Goal: Task Accomplishment & Management: Use online tool/utility

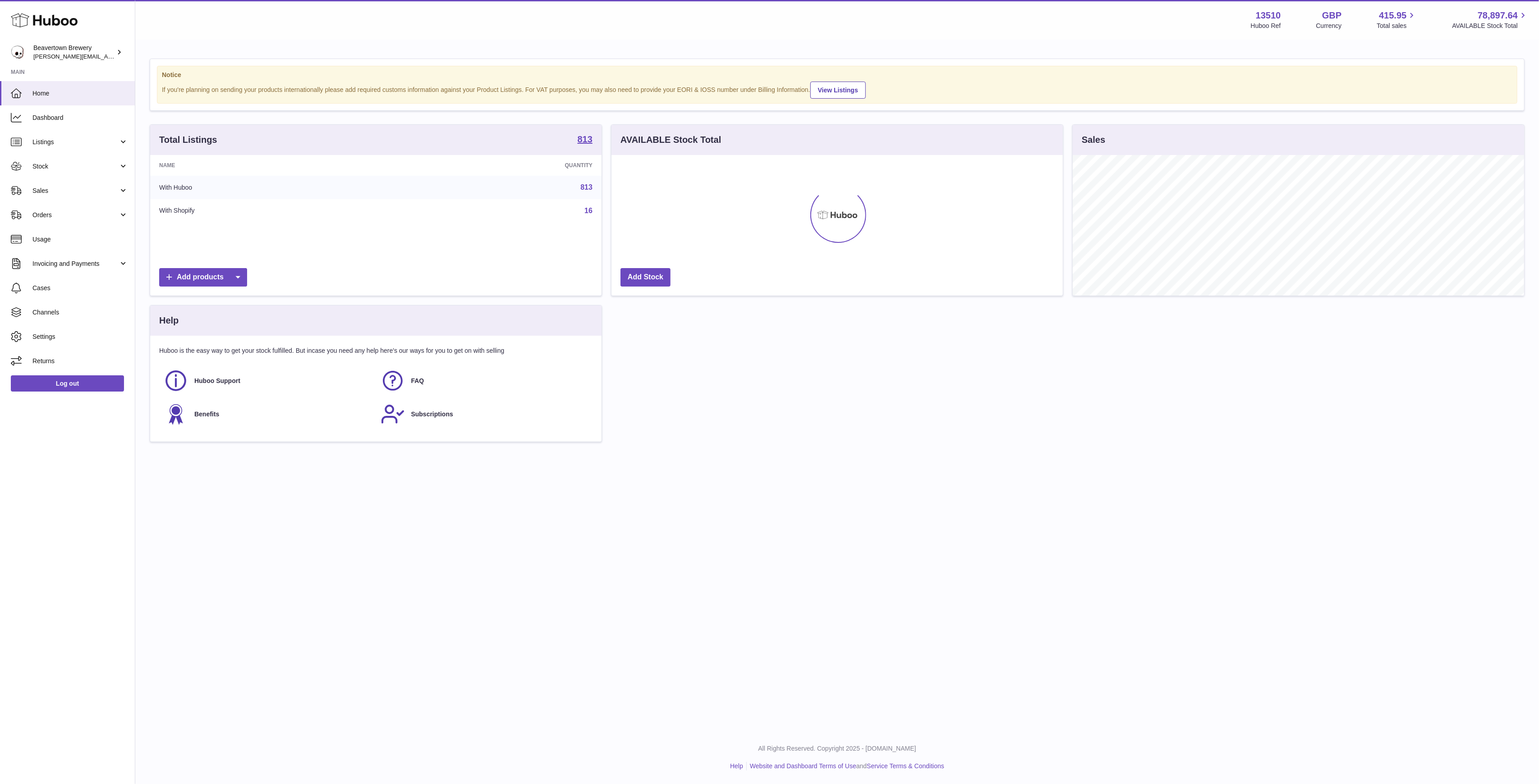
scroll to position [140, 452]
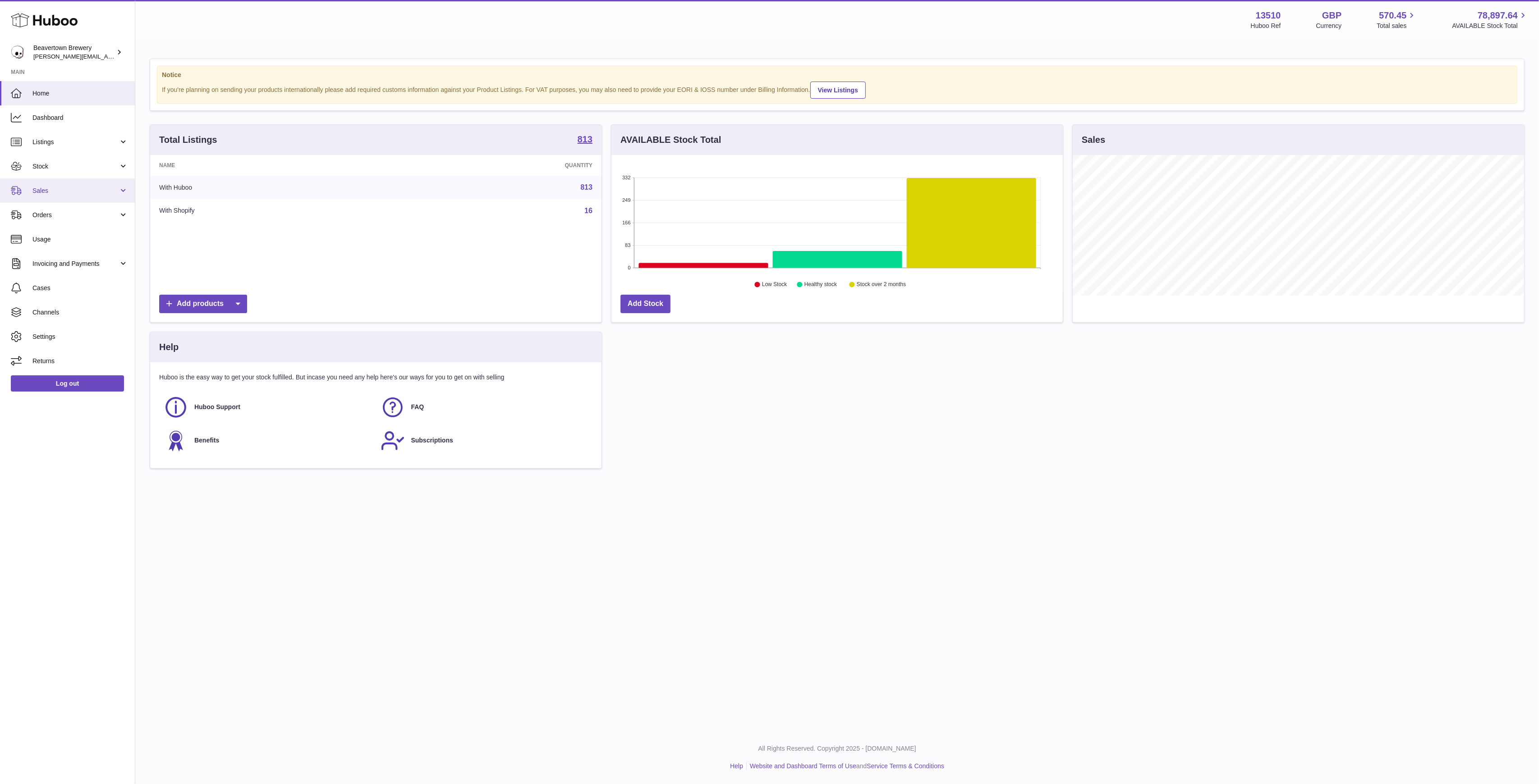
scroll to position [140, 452]
click at [84, 185] on link "Sales" at bounding box center [68, 190] width 135 height 24
click at [73, 220] on link "Sales" at bounding box center [68, 214] width 135 height 22
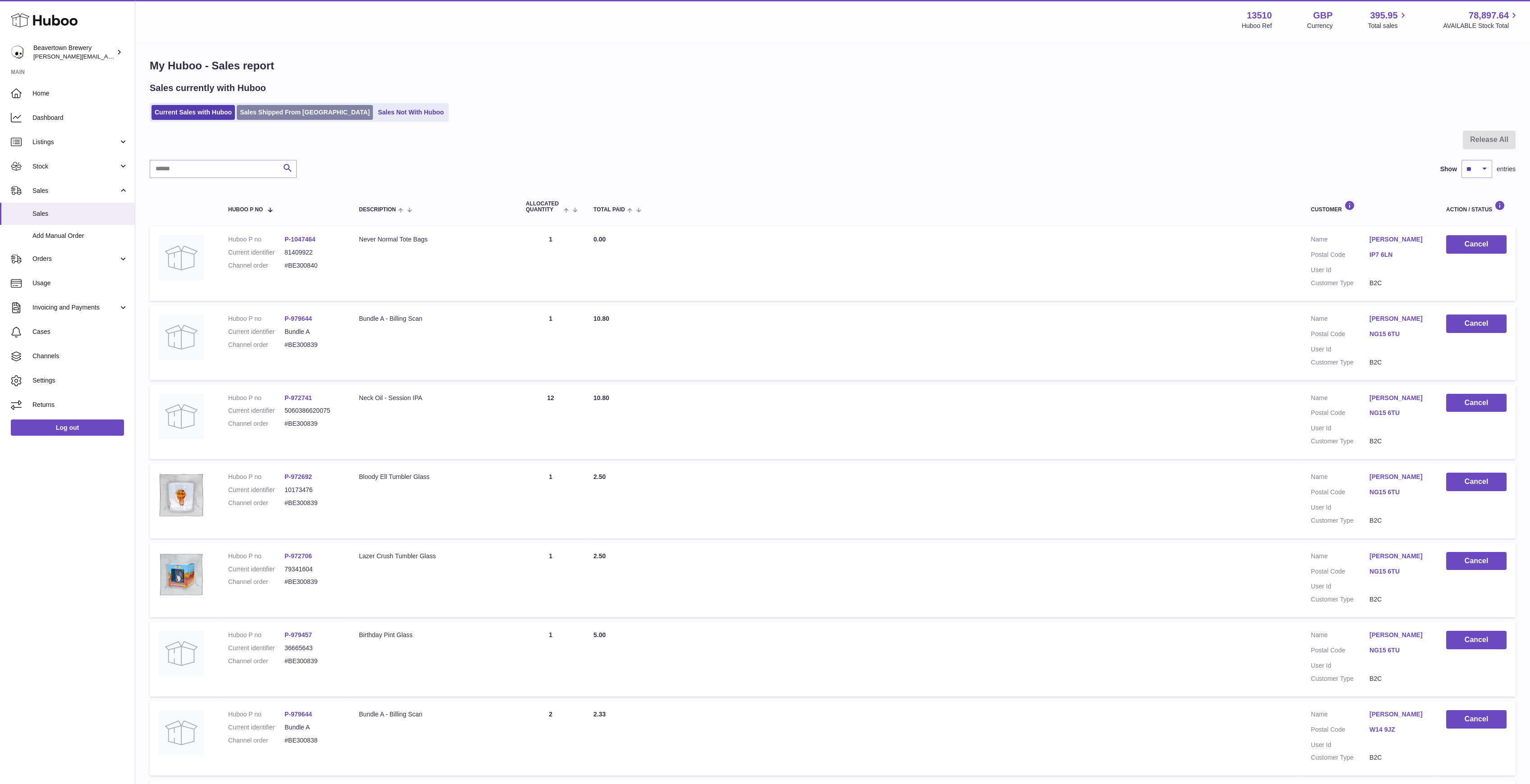
click at [254, 117] on link "Sales Shipped From [GEOGRAPHIC_DATA]" at bounding box center [305, 112] width 136 height 15
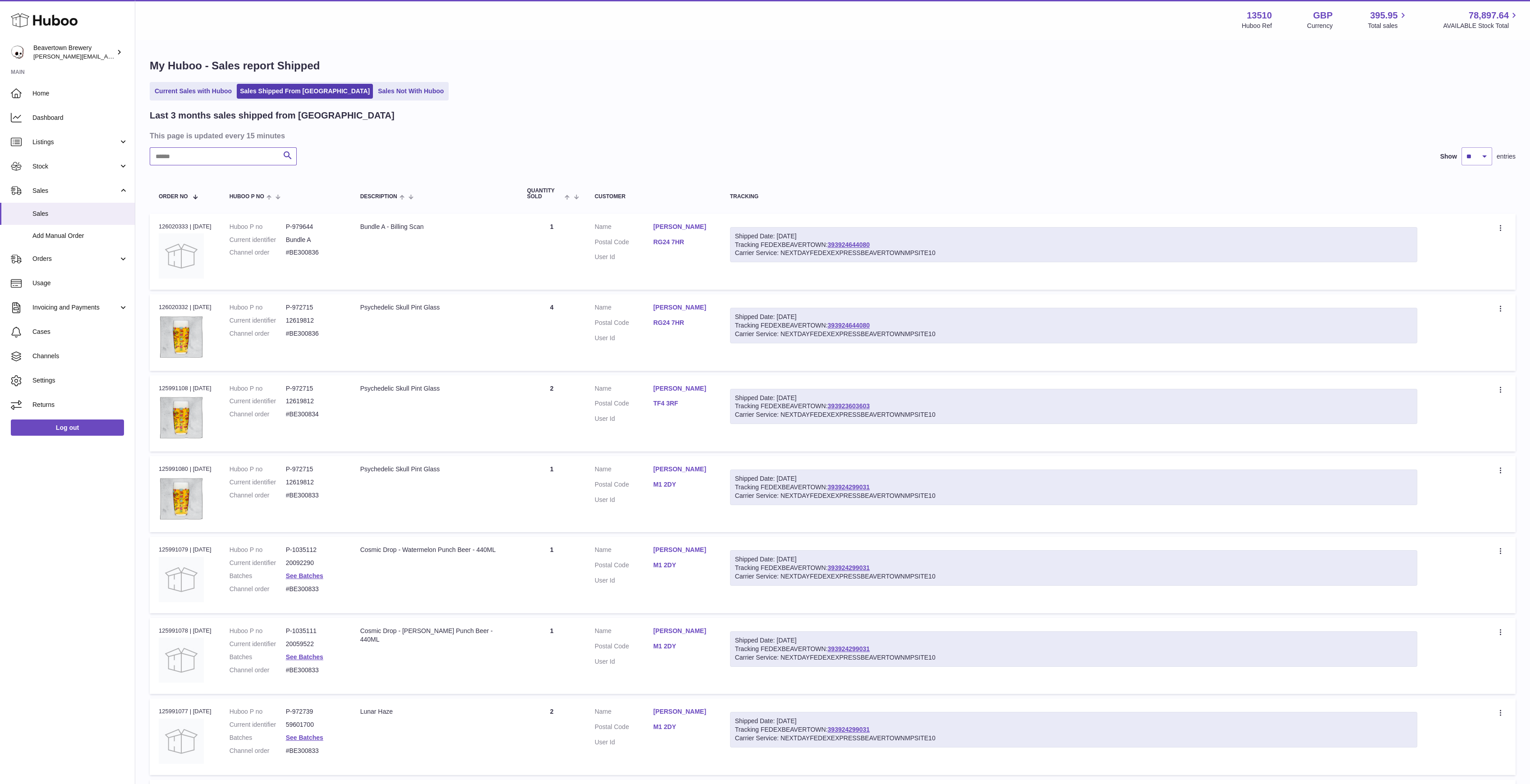
click at [244, 153] on input "text" at bounding box center [223, 156] width 147 height 18
paste input "*****"
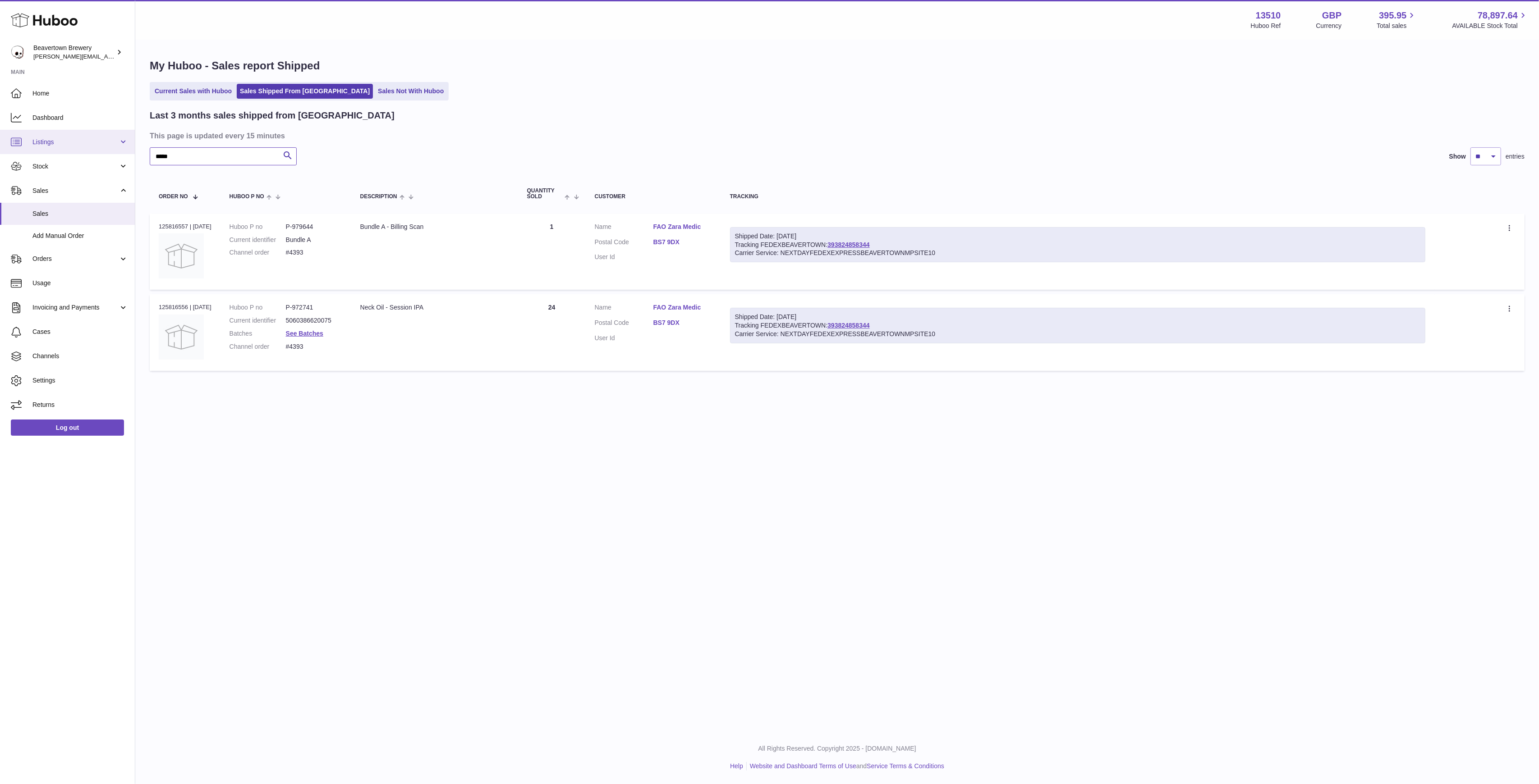
drag, startPoint x: 220, startPoint y: 155, endPoint x: 23, endPoint y: 153, distance: 197.0
click at [49, 153] on div "Huboo Beavertown Brewery Matthew.McCormack@beavertownbrewery.co.uk Main Home Da…" at bounding box center [770, 392] width 1539 height 784
paste input "text"
drag, startPoint x: 180, startPoint y: 161, endPoint x: 45, endPoint y: 118, distance: 141.7
click at [45, 118] on div "Huboo Beavertown Brewery Matthew.McCormack@beavertownbrewery.co.uk Main Home Da…" at bounding box center [770, 392] width 1539 height 784
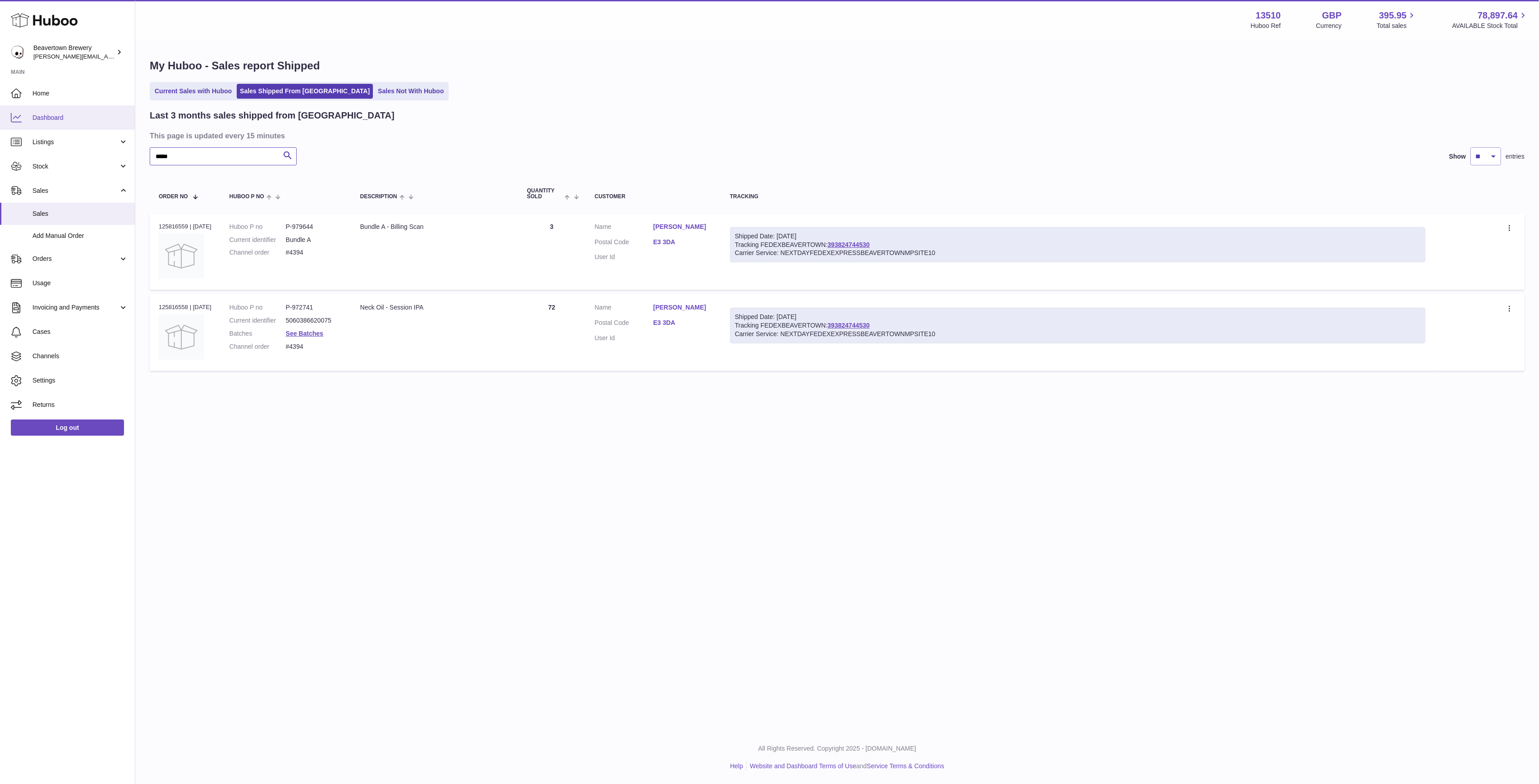
paste input "text"
drag, startPoint x: 225, startPoint y: 157, endPoint x: 83, endPoint y: 143, distance: 142.7
click at [91, 143] on div "Huboo Beavertown Brewery Matthew.McCormack@beavertownbrewery.co.uk Main Home Da…" at bounding box center [770, 392] width 1539 height 784
paste input "text"
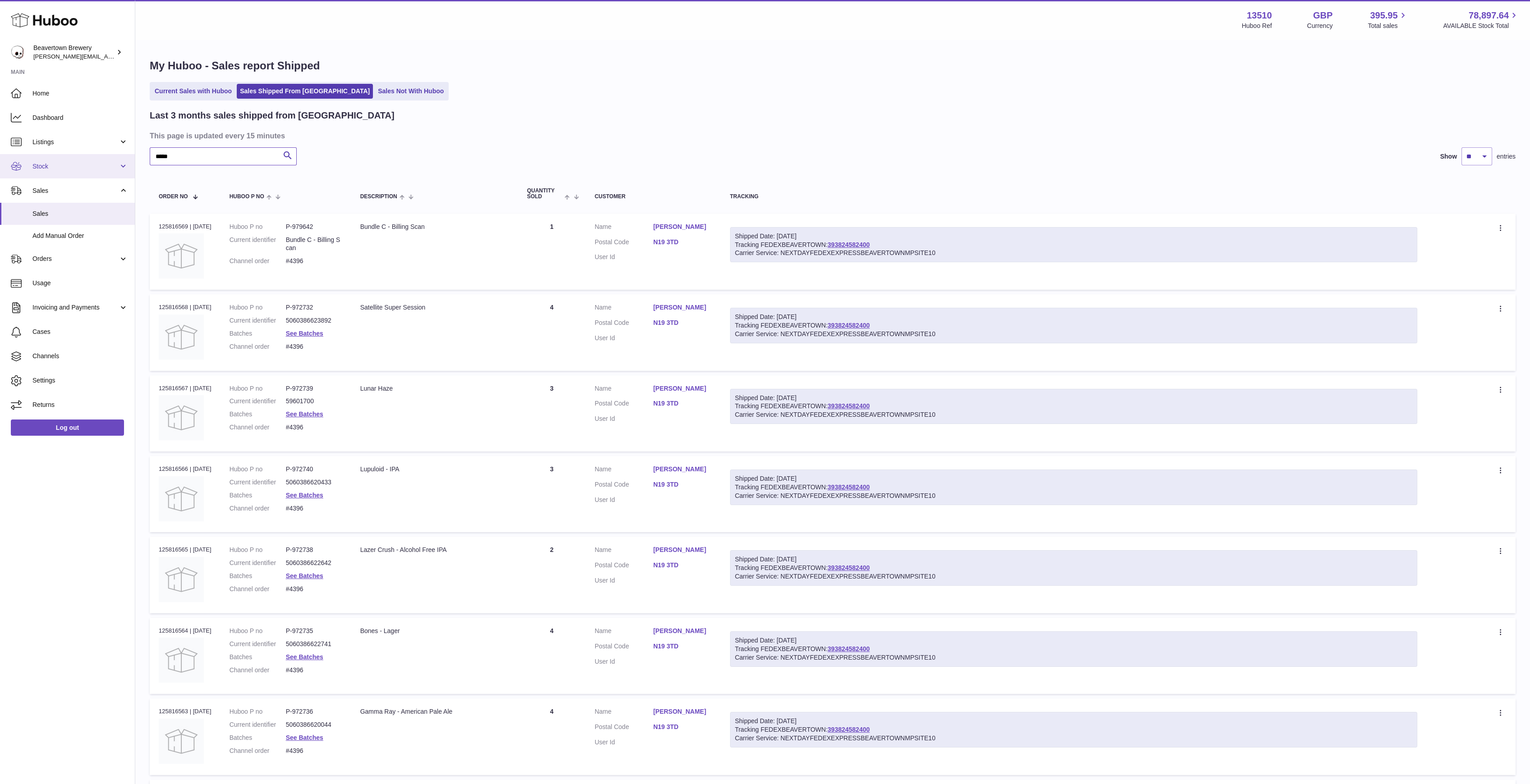
drag, startPoint x: 198, startPoint y: 164, endPoint x: 62, endPoint y: 155, distance: 136.3
click at [69, 156] on div "Huboo Beavertown Brewery Matthew.McCormack@beavertownbrewery.co.uk Main Home Da…" at bounding box center [765, 466] width 1530 height 931
paste input "text"
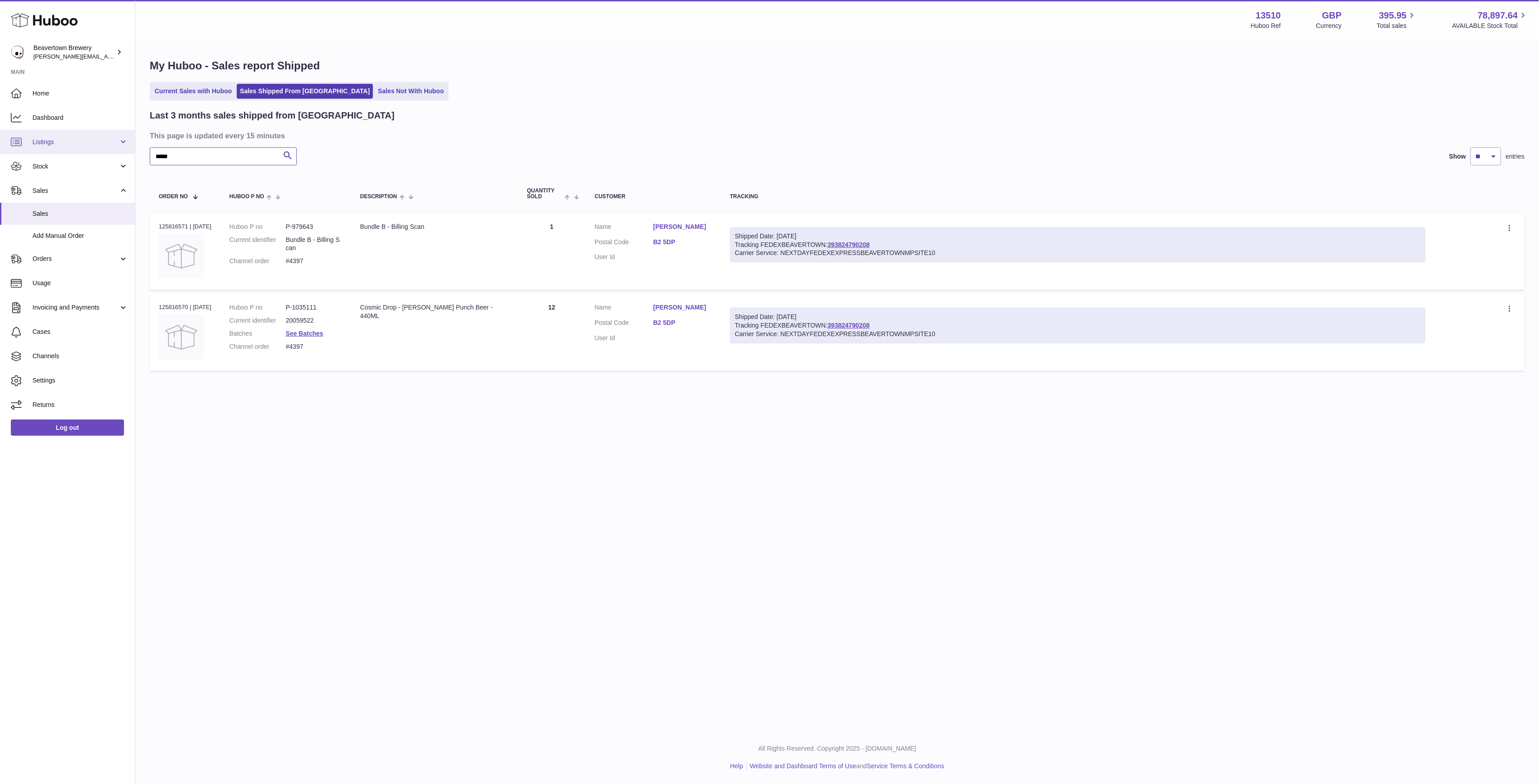
drag, startPoint x: 196, startPoint y: 150, endPoint x: 84, endPoint y: 147, distance: 112.0
click at [84, 147] on div "Huboo Beavertown Brewery Matthew.McCormack@beavertownbrewery.co.uk Main Home Da…" at bounding box center [770, 392] width 1539 height 784
paste input "text"
type input "*****"
drag, startPoint x: 190, startPoint y: 157, endPoint x: 40, endPoint y: 135, distance: 151.6
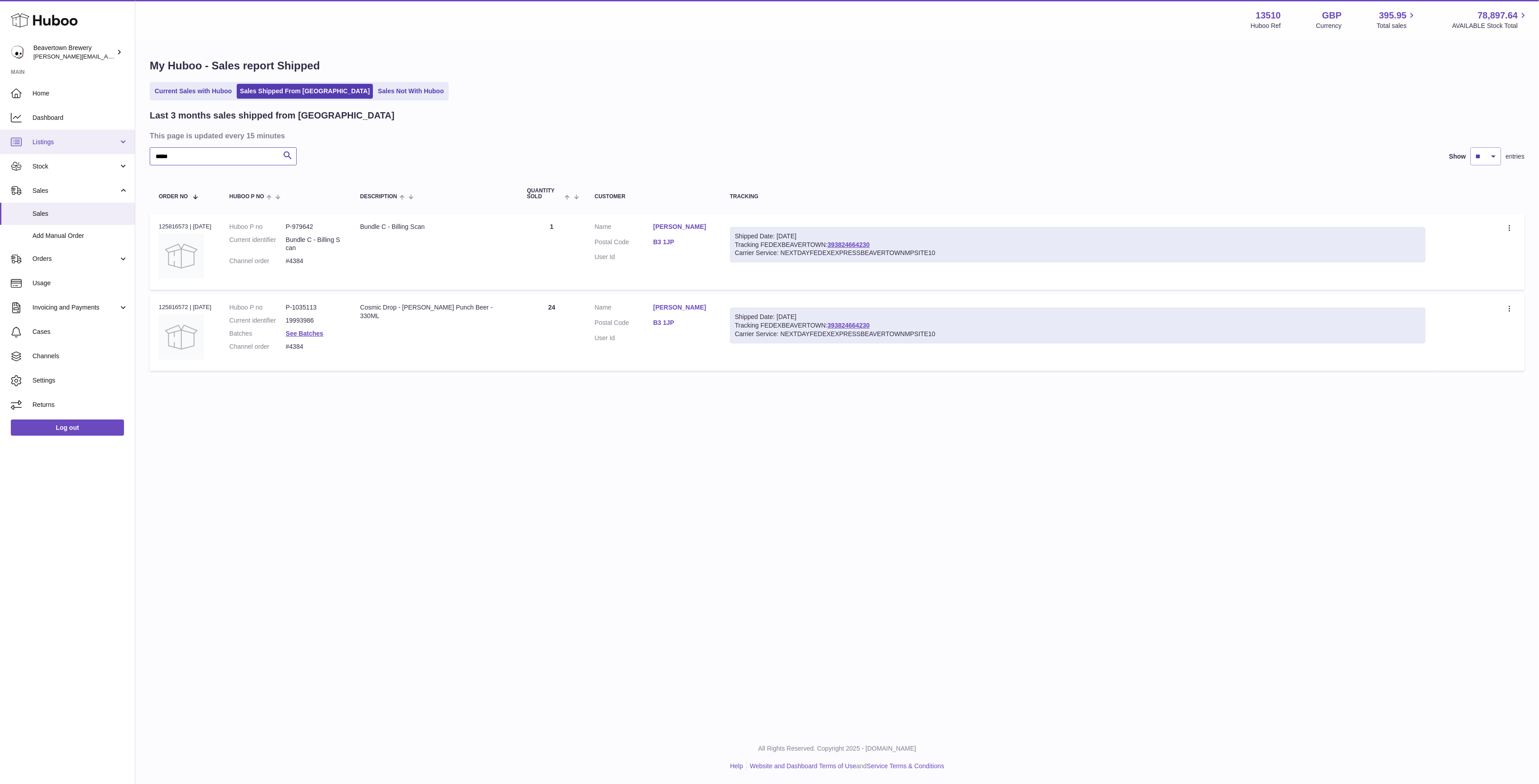
click at [50, 136] on div "Huboo Beavertown Brewery Matthew.McCormack@beavertownbrewery.co.uk Main Home Da…" at bounding box center [770, 392] width 1539 height 784
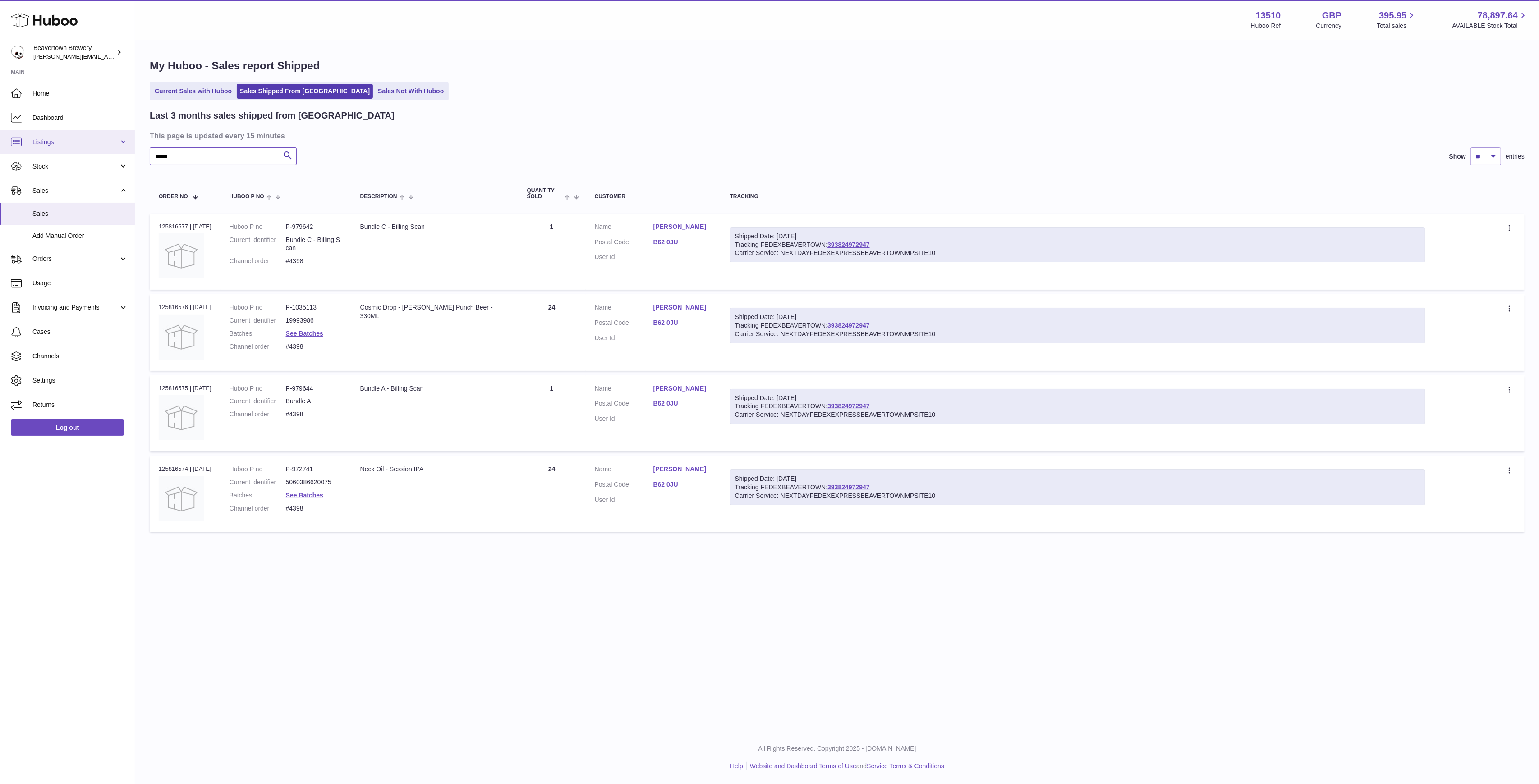
drag, startPoint x: 197, startPoint y: 150, endPoint x: 71, endPoint y: 140, distance: 126.4
click at [167, 153] on input "*****" at bounding box center [223, 156] width 147 height 18
paste input "***"
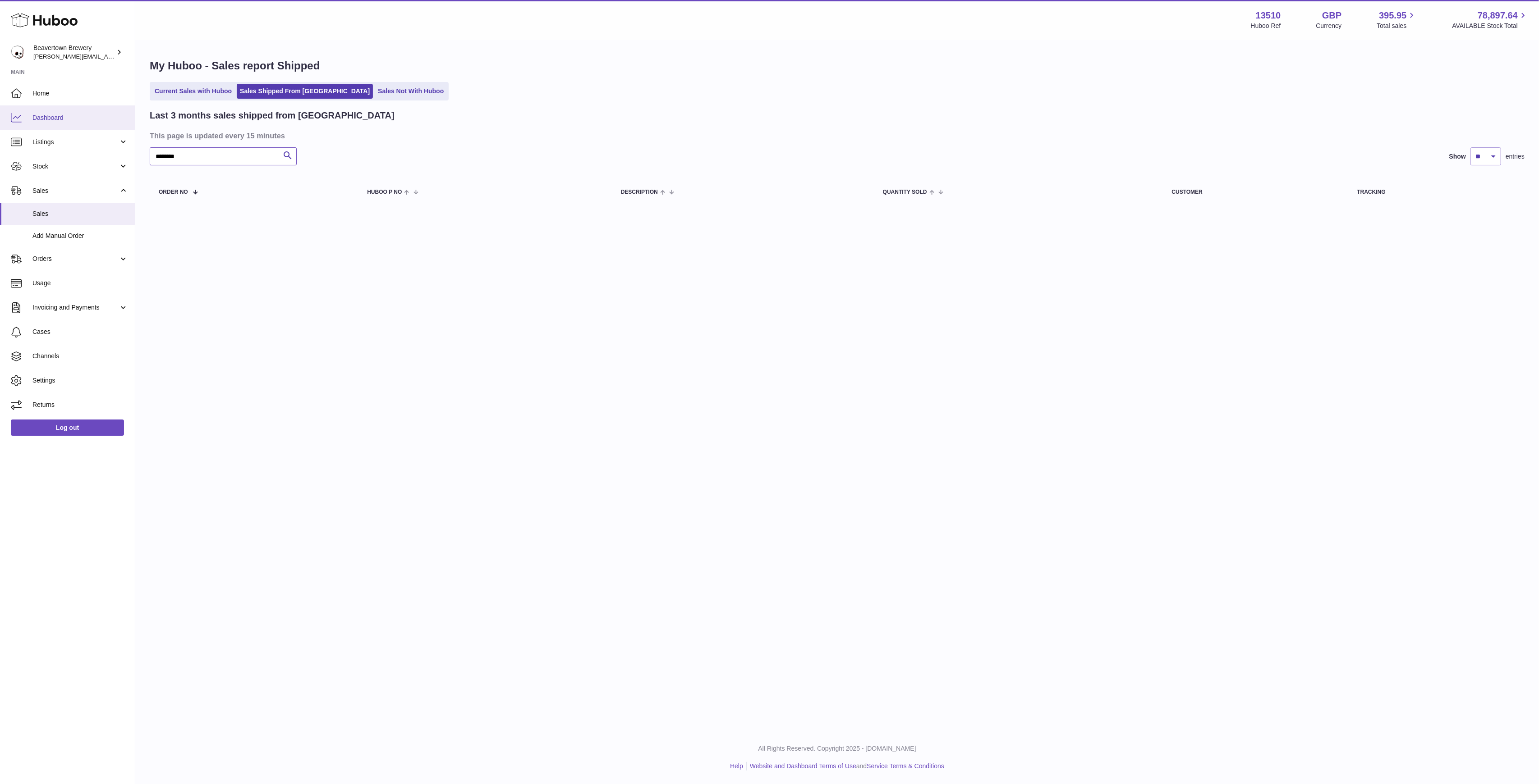
drag, startPoint x: 210, startPoint y: 155, endPoint x: 41, endPoint y: 127, distance: 171.3
click at [52, 128] on div "Huboo Beavertown Brewery Matthew.McCormack@beavertownbrewery.co.uk Main Home Da…" at bounding box center [770, 392] width 1539 height 784
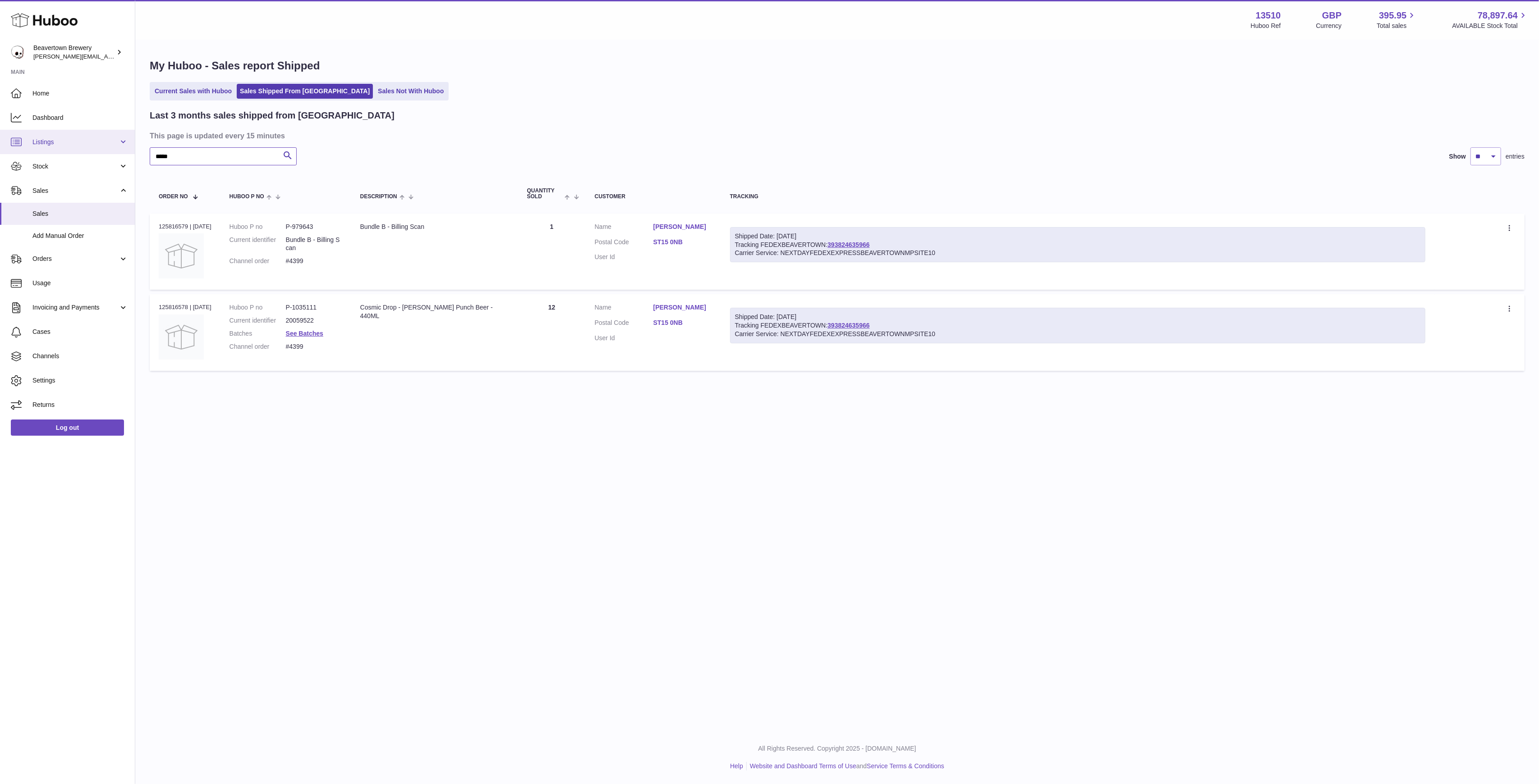
drag, startPoint x: 194, startPoint y: 157, endPoint x: 27, endPoint y: 136, distance: 168.3
click at [62, 144] on div "Huboo Beavertown Brewery Matthew.McCormack@beavertownbrewery.co.uk Main Home Da…" at bounding box center [770, 392] width 1539 height 784
paste input "text"
drag, startPoint x: 218, startPoint y: 153, endPoint x: 87, endPoint y: 143, distance: 131.4
click at [104, 146] on div "Huboo Beavertown Brewery Matthew.McCormack@beavertownbrewery.co.uk Main Home Da…" at bounding box center [770, 392] width 1539 height 784
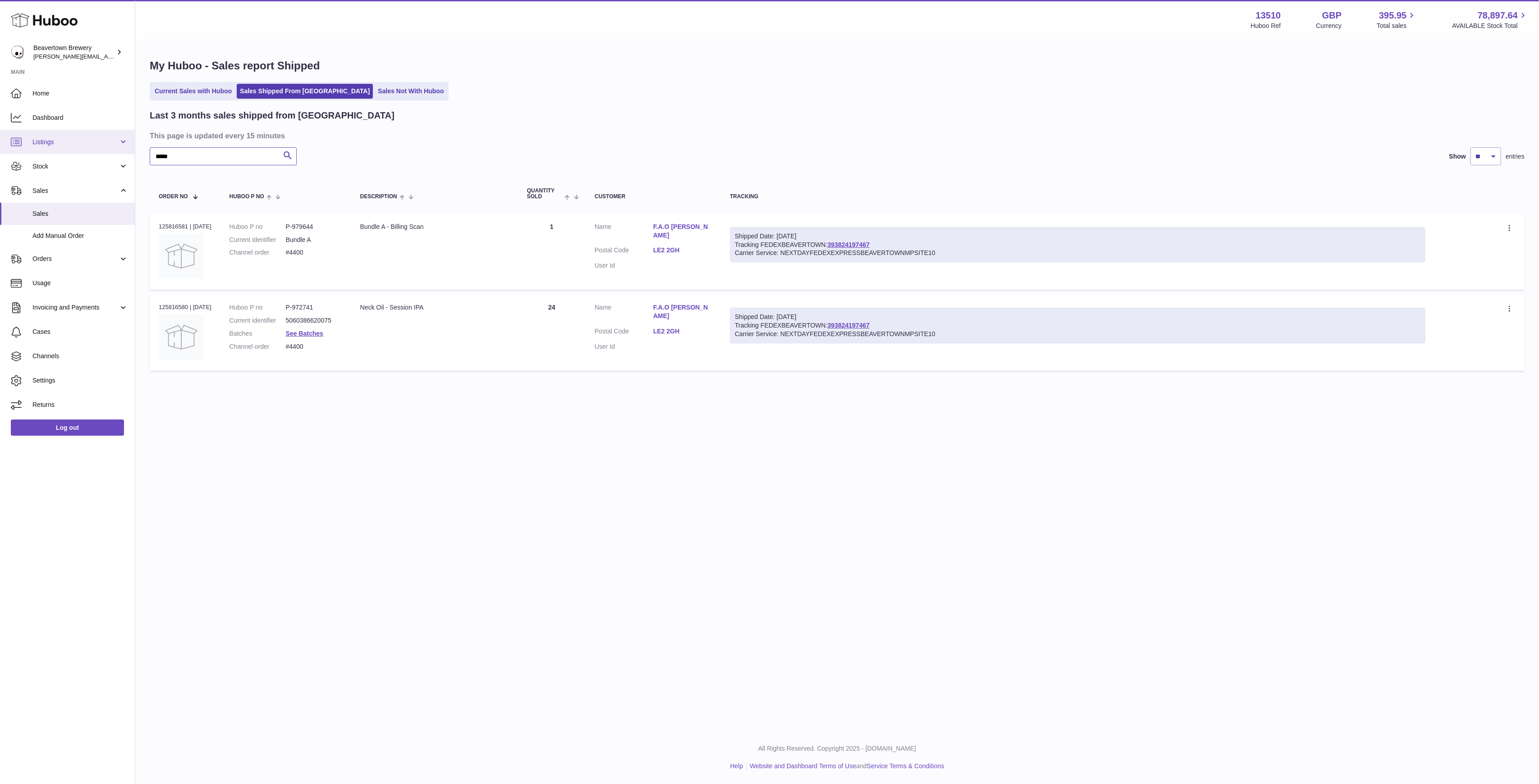
paste input "text"
type input "*****"
click at [69, 232] on span "Add Manual Order" at bounding box center [80, 236] width 96 height 8
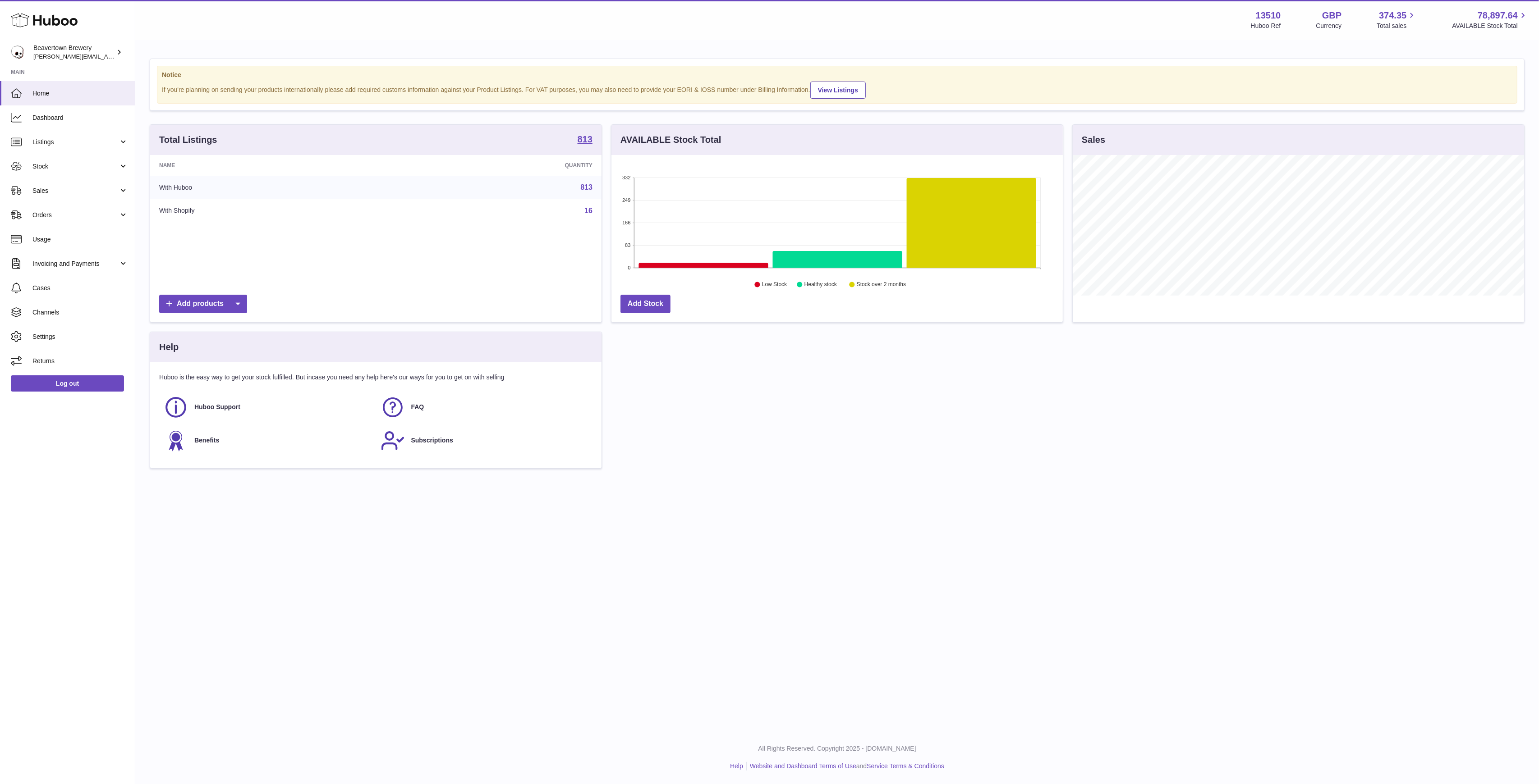
scroll to position [140, 452]
click at [68, 187] on span "Sales" at bounding box center [75, 190] width 86 height 8
click at [63, 226] on link "Add Manual Order" at bounding box center [68, 236] width 135 height 22
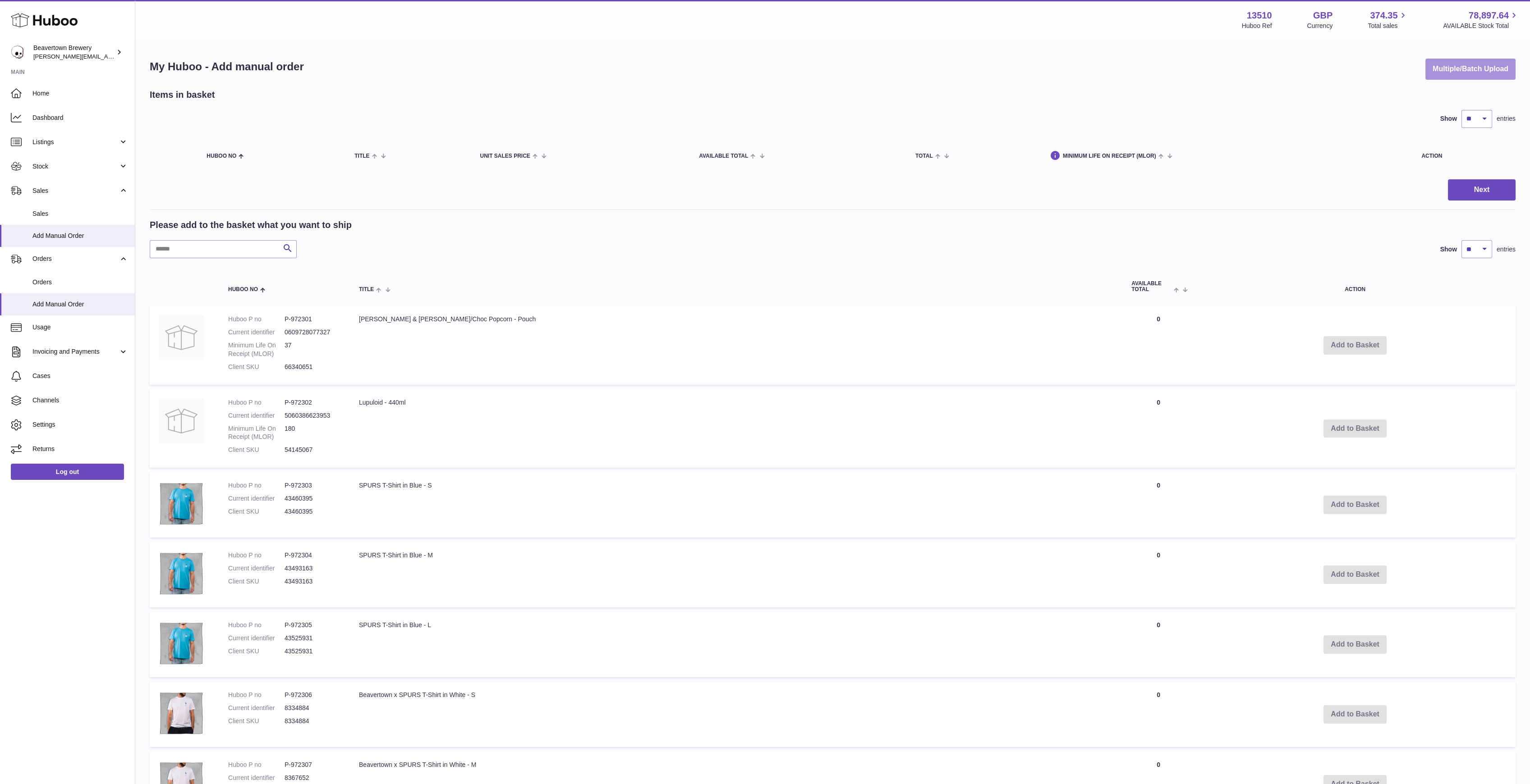
click at [1445, 72] on button "Multiple/Batch Upload" at bounding box center [1470, 69] width 90 height 21
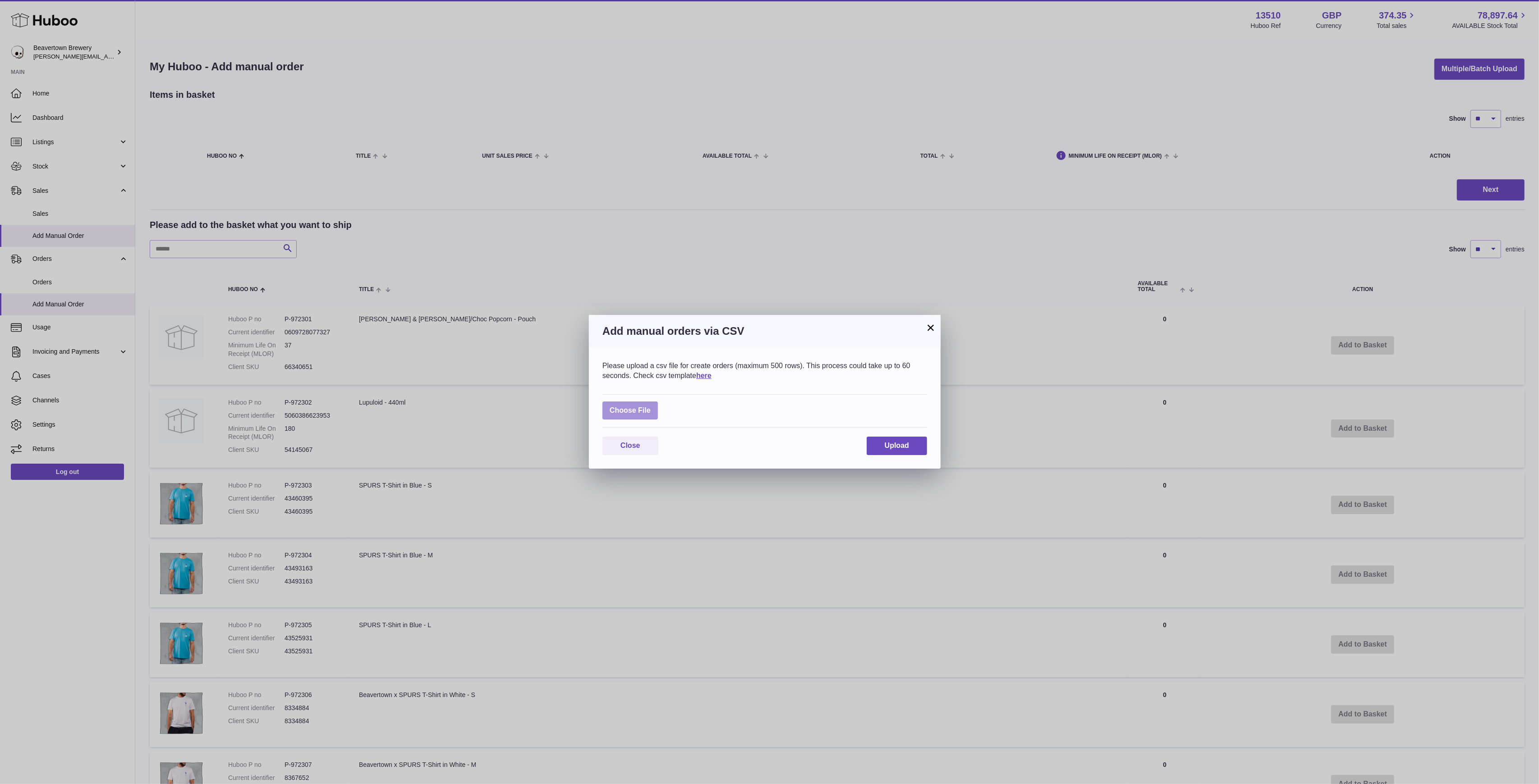
click at [620, 410] on label at bounding box center [630, 410] width 56 height 19
click at [651, 407] on input "file" at bounding box center [651, 406] width 1 height 1
type input "**********"
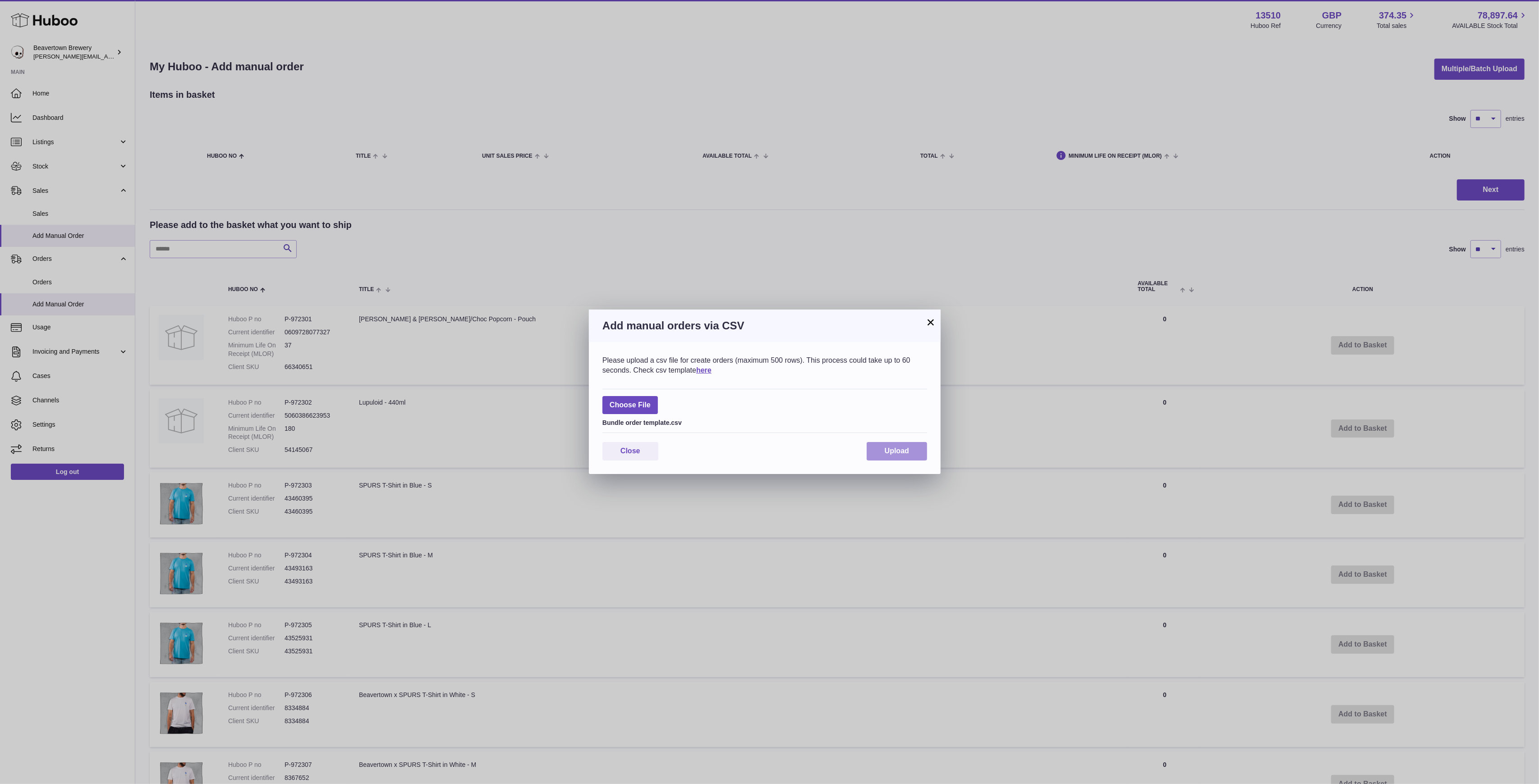
click at [888, 453] on span "Upload" at bounding box center [897, 451] width 24 height 8
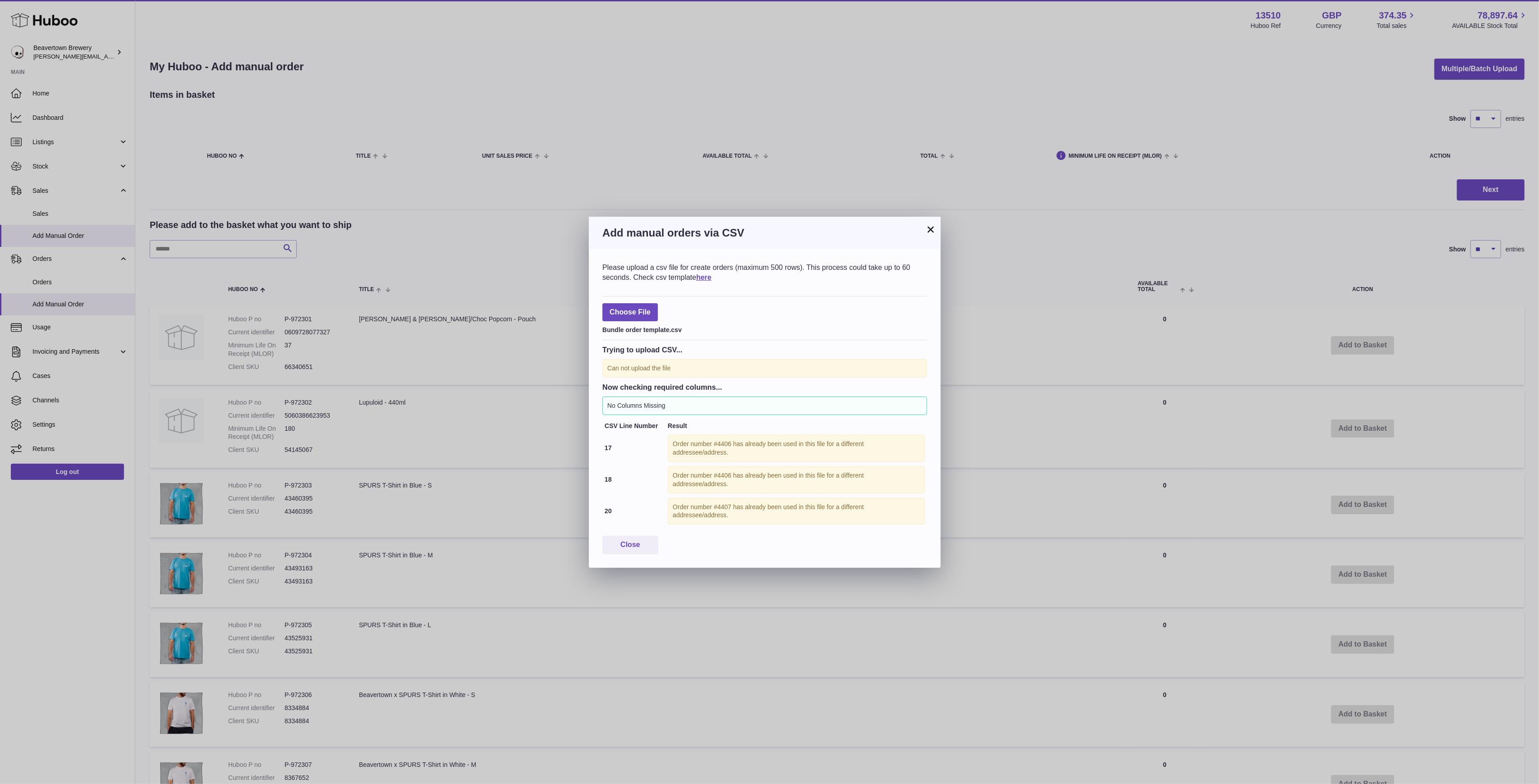
click at [924, 236] on h3 "Add manual orders via CSV" at bounding box center [764, 233] width 324 height 14
click at [929, 224] on button "×" at bounding box center [931, 229] width 11 height 11
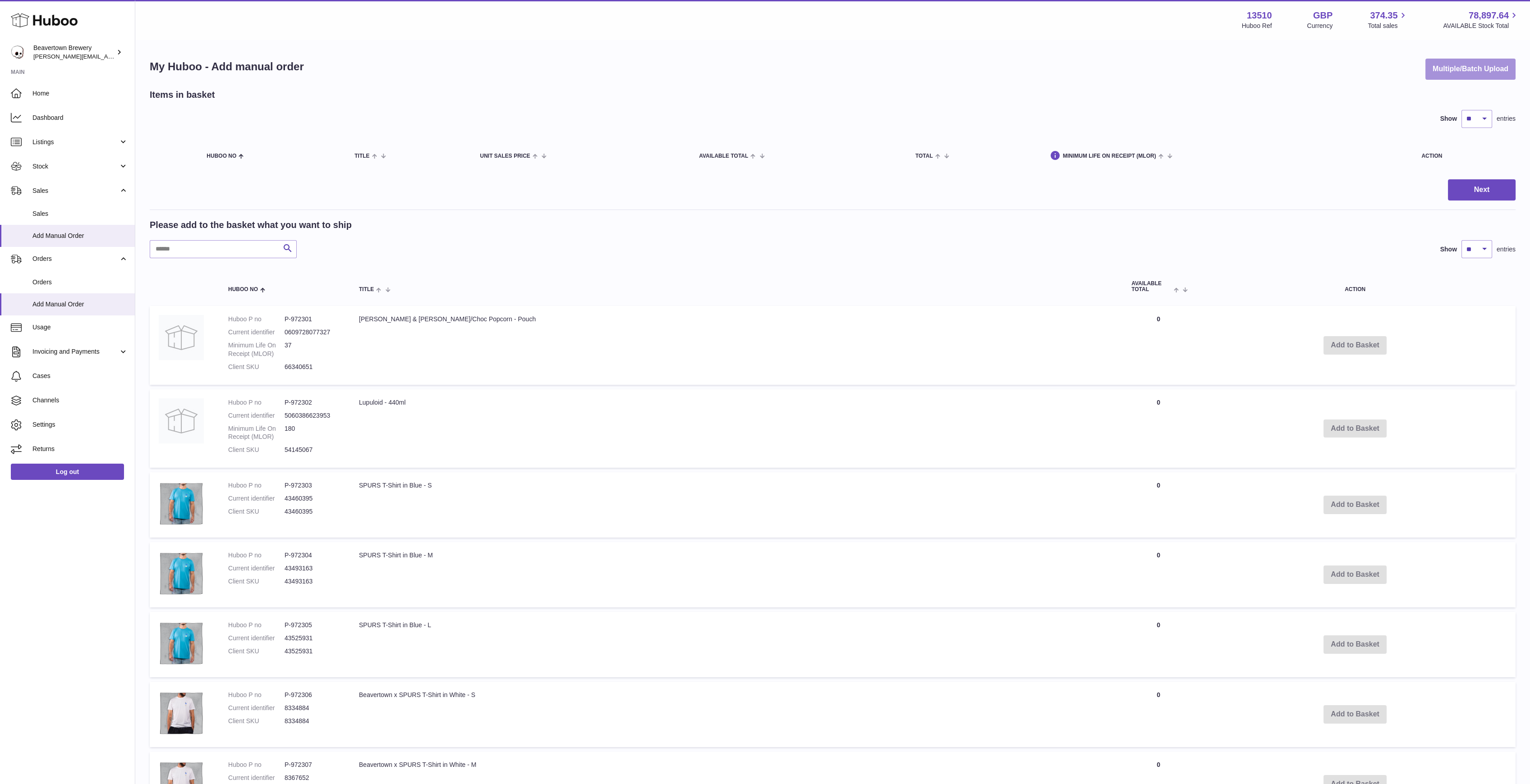
click at [1445, 72] on button "Multiple/Batch Upload" at bounding box center [1470, 69] width 90 height 21
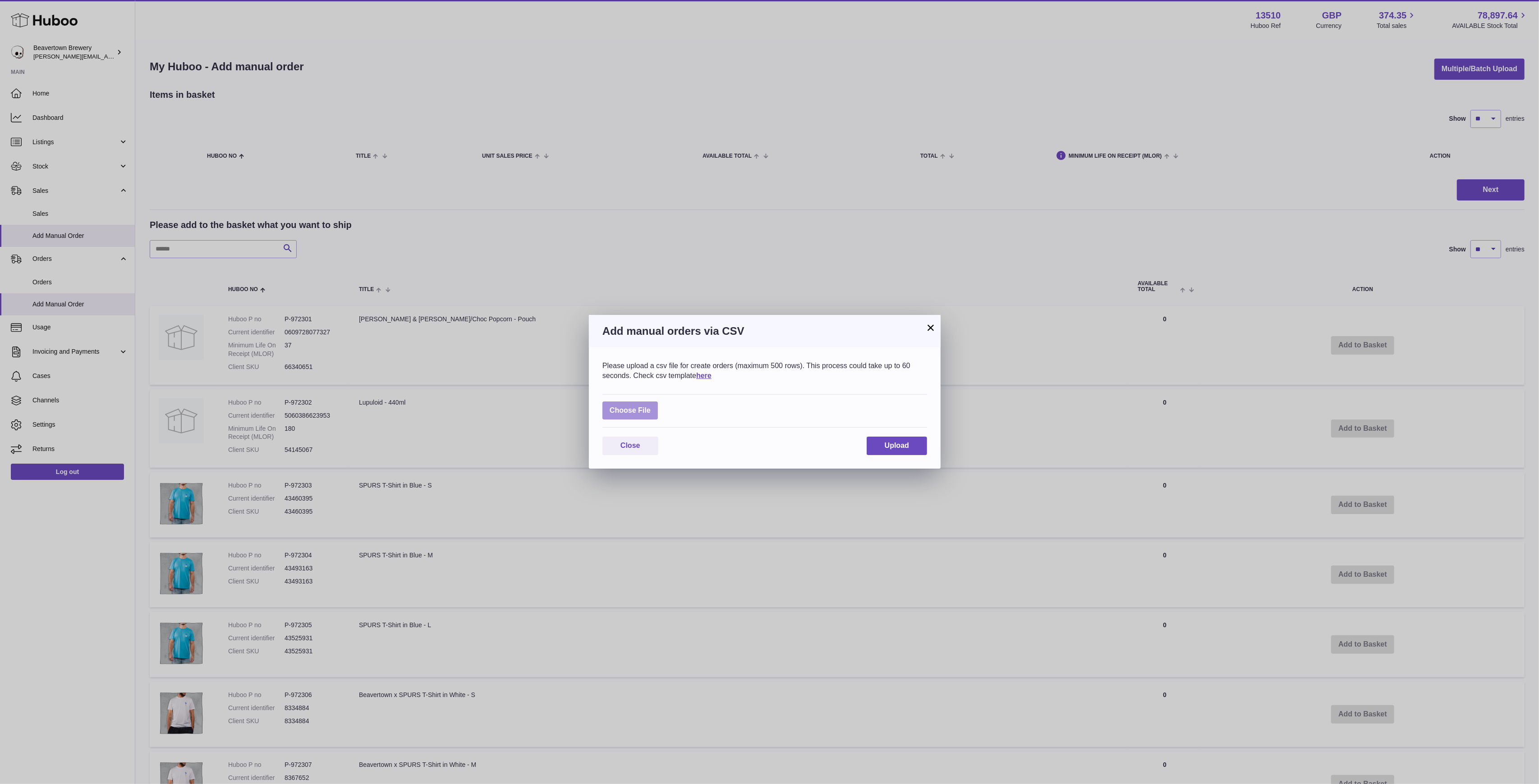
click at [627, 410] on label at bounding box center [630, 410] width 56 height 19
click at [651, 407] on input "file" at bounding box center [651, 406] width 1 height 1
type input "**********"
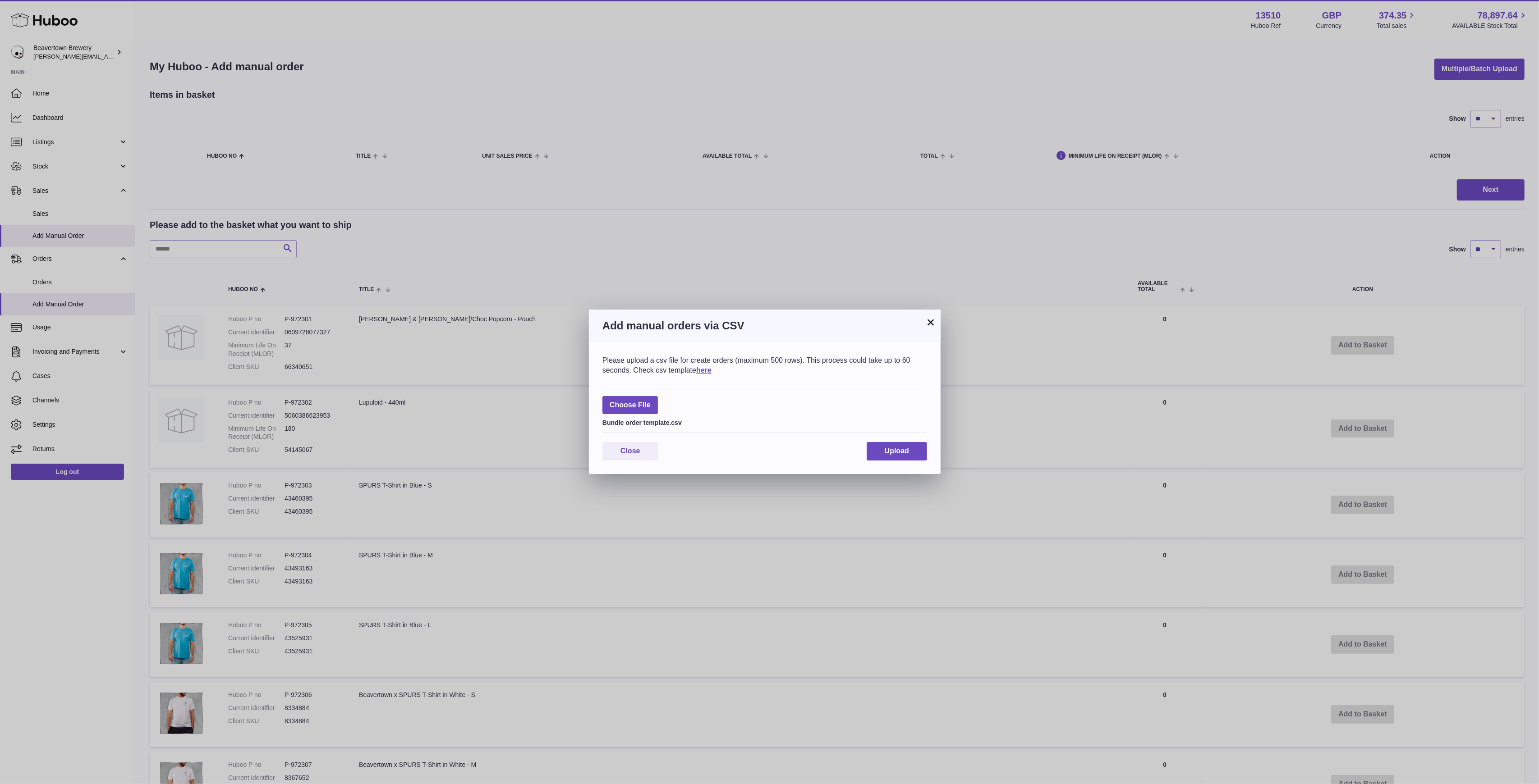
click at [910, 440] on div "Please upload a csv file for create orders (maximum 500 rows). This process cou…" at bounding box center [765, 408] width 352 height 132
click at [911, 448] on button "Upload" at bounding box center [897, 451] width 60 height 19
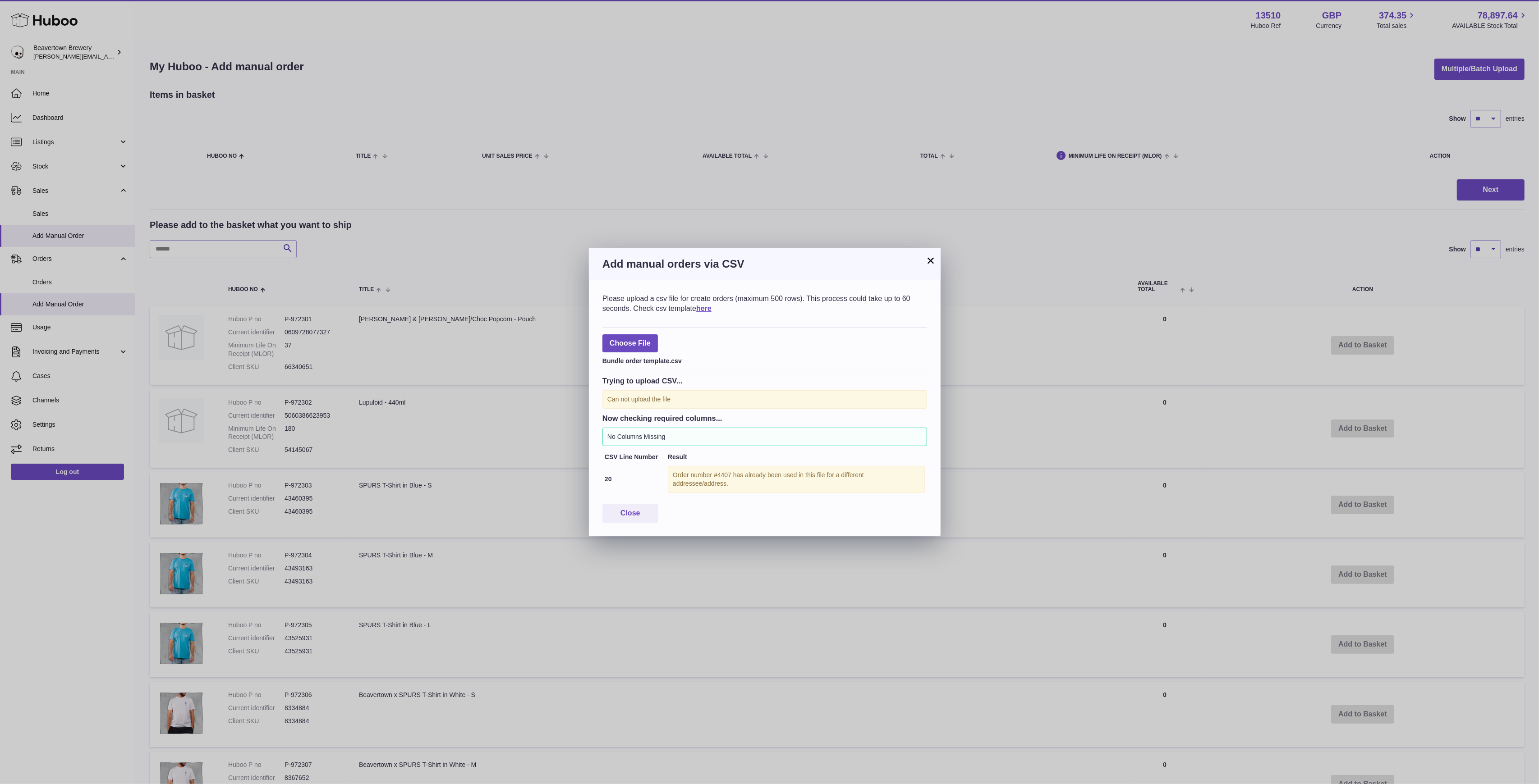
drag, startPoint x: 911, startPoint y: 262, endPoint x: 921, endPoint y: 259, distance: 10.4
click at [912, 262] on h3 "Add manual orders via CSV" at bounding box center [764, 264] width 324 height 14
click at [926, 258] on div "× Add manual orders via CSV Please upload a csv file for create orders (maximum…" at bounding box center [765, 392] width 352 height 288
click at [931, 256] on button "×" at bounding box center [931, 260] width 11 height 11
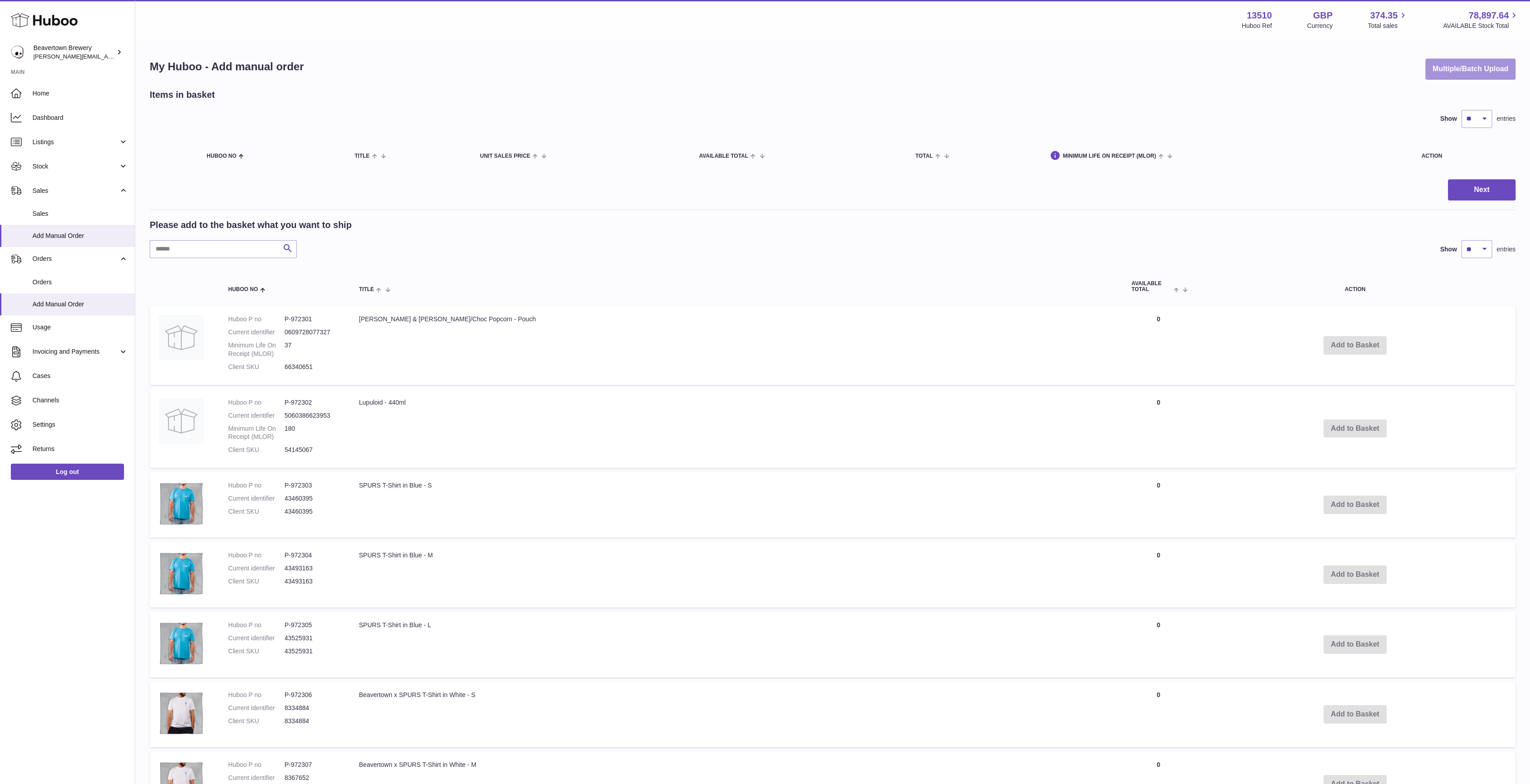
click at [1439, 66] on button "Multiple/Batch Upload" at bounding box center [1470, 69] width 90 height 21
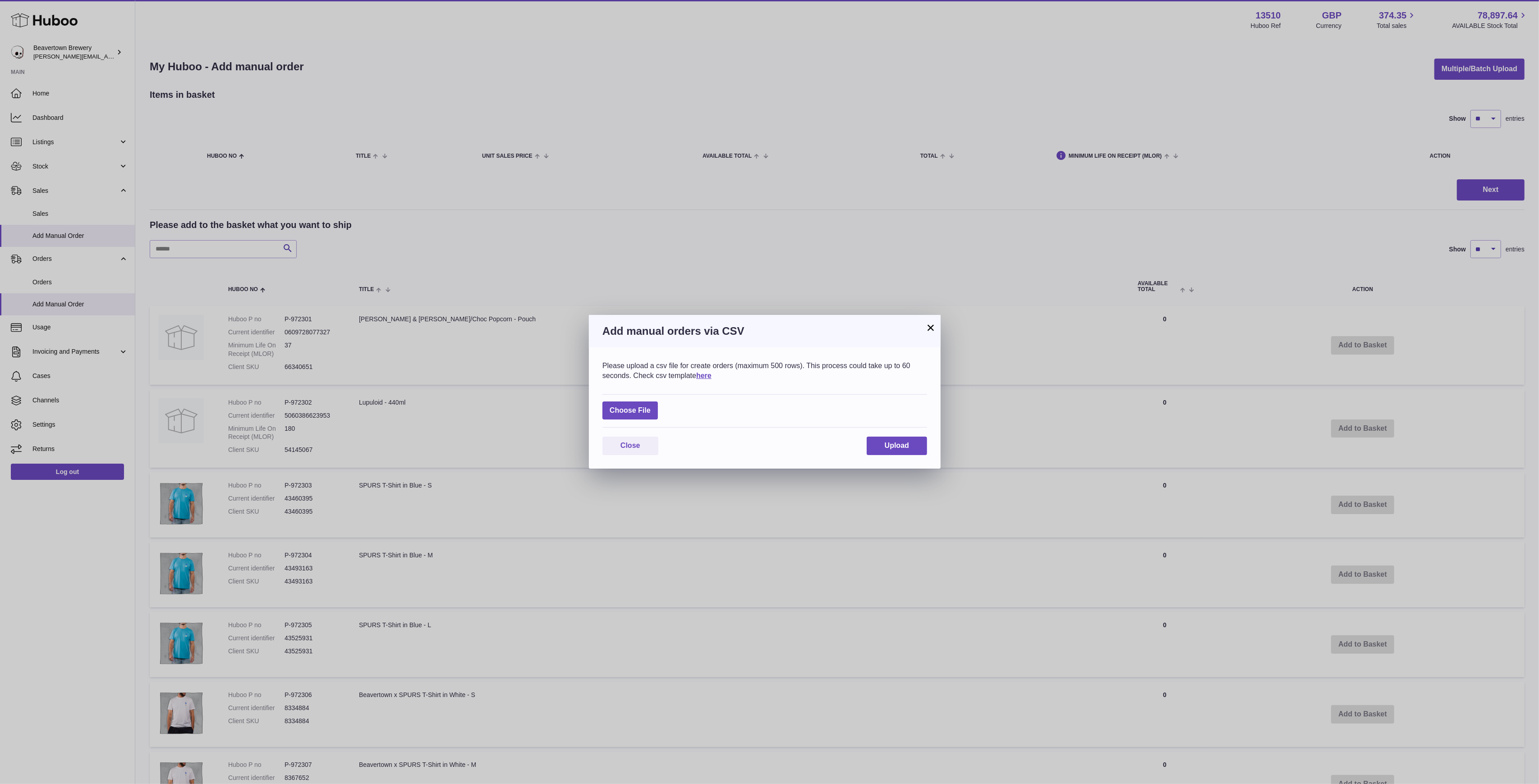
click at [649, 394] on div "Choose File" at bounding box center [764, 411] width 324 height 34
click at [648, 401] on label at bounding box center [630, 410] width 56 height 19
click at [651, 406] on input "file" at bounding box center [651, 406] width 1 height 1
type input "**********"
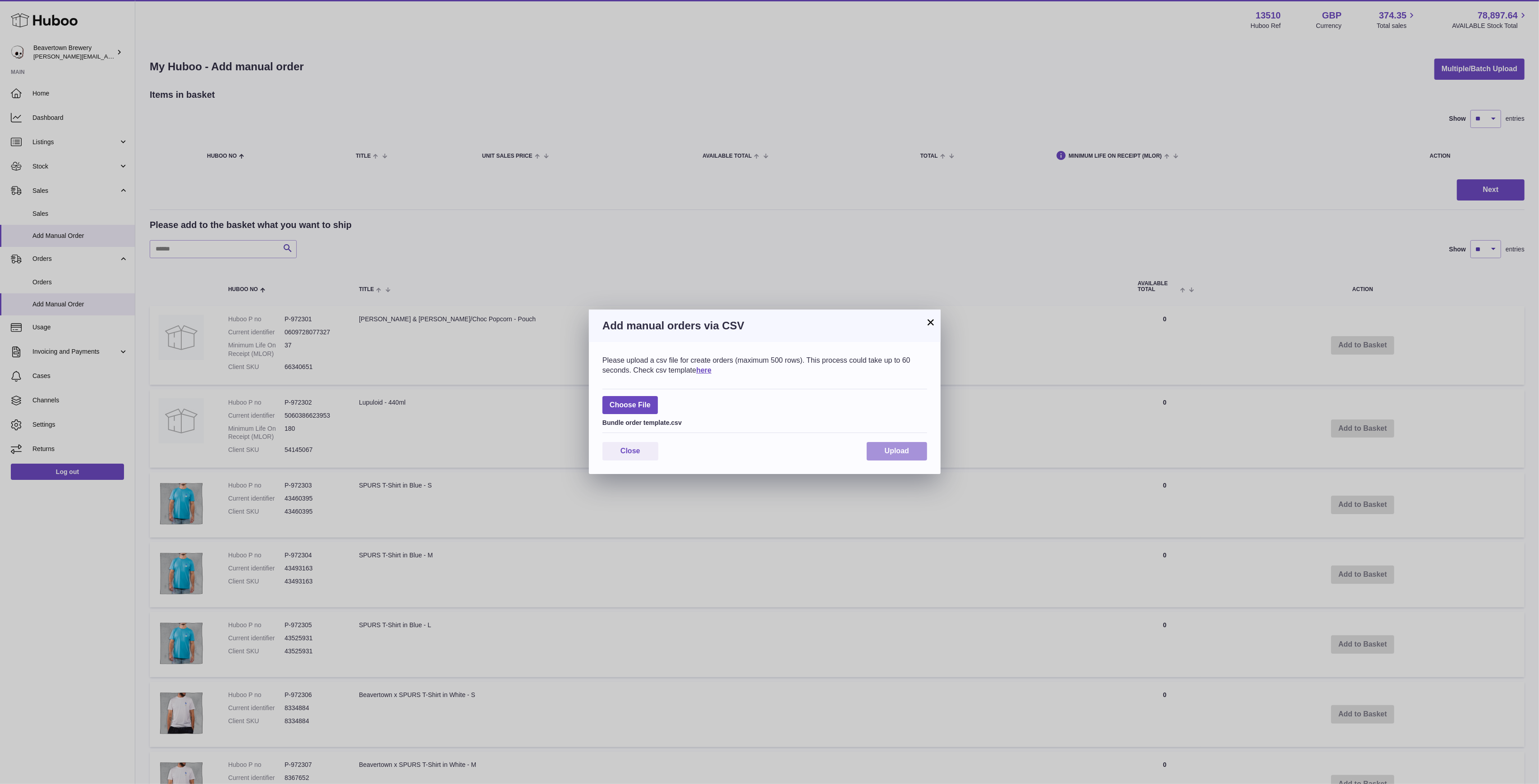
click at [894, 447] on span "Upload" at bounding box center [897, 451] width 24 height 8
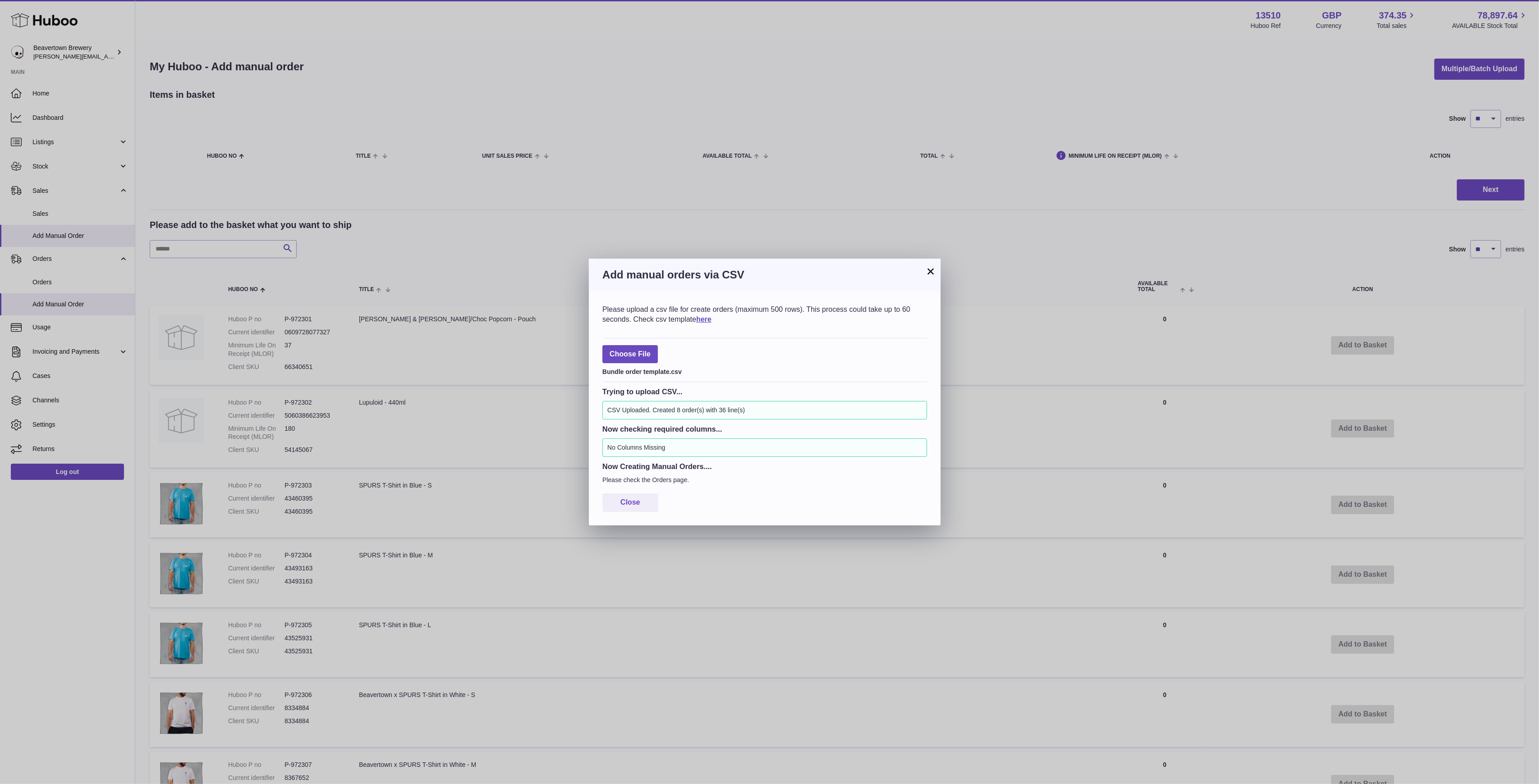
click at [926, 267] on button "×" at bounding box center [931, 271] width 11 height 11
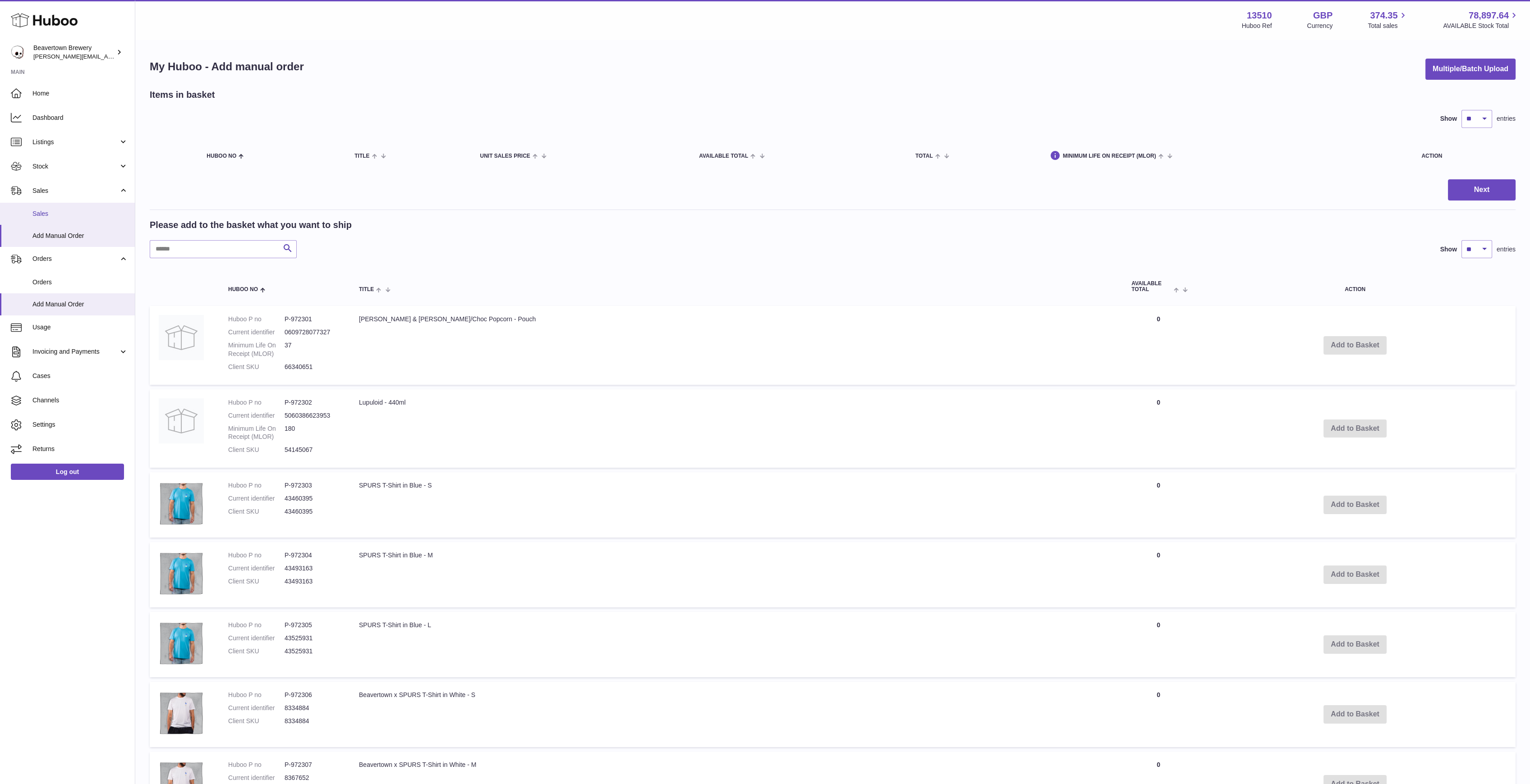
click at [68, 211] on span "Sales" at bounding box center [80, 214] width 96 height 8
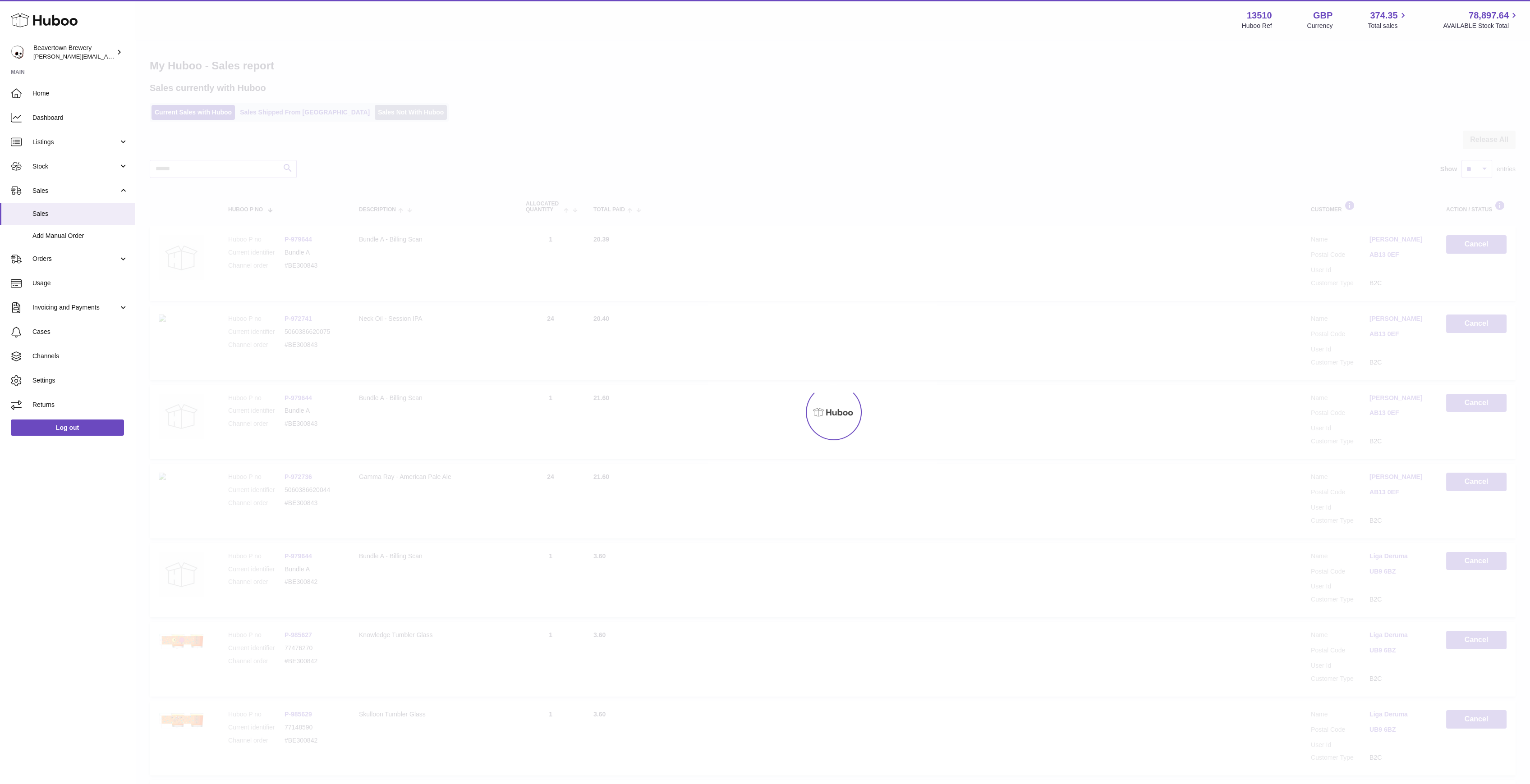
click at [375, 110] on link "Sales Not With Huboo" at bounding box center [410, 112] width 72 height 15
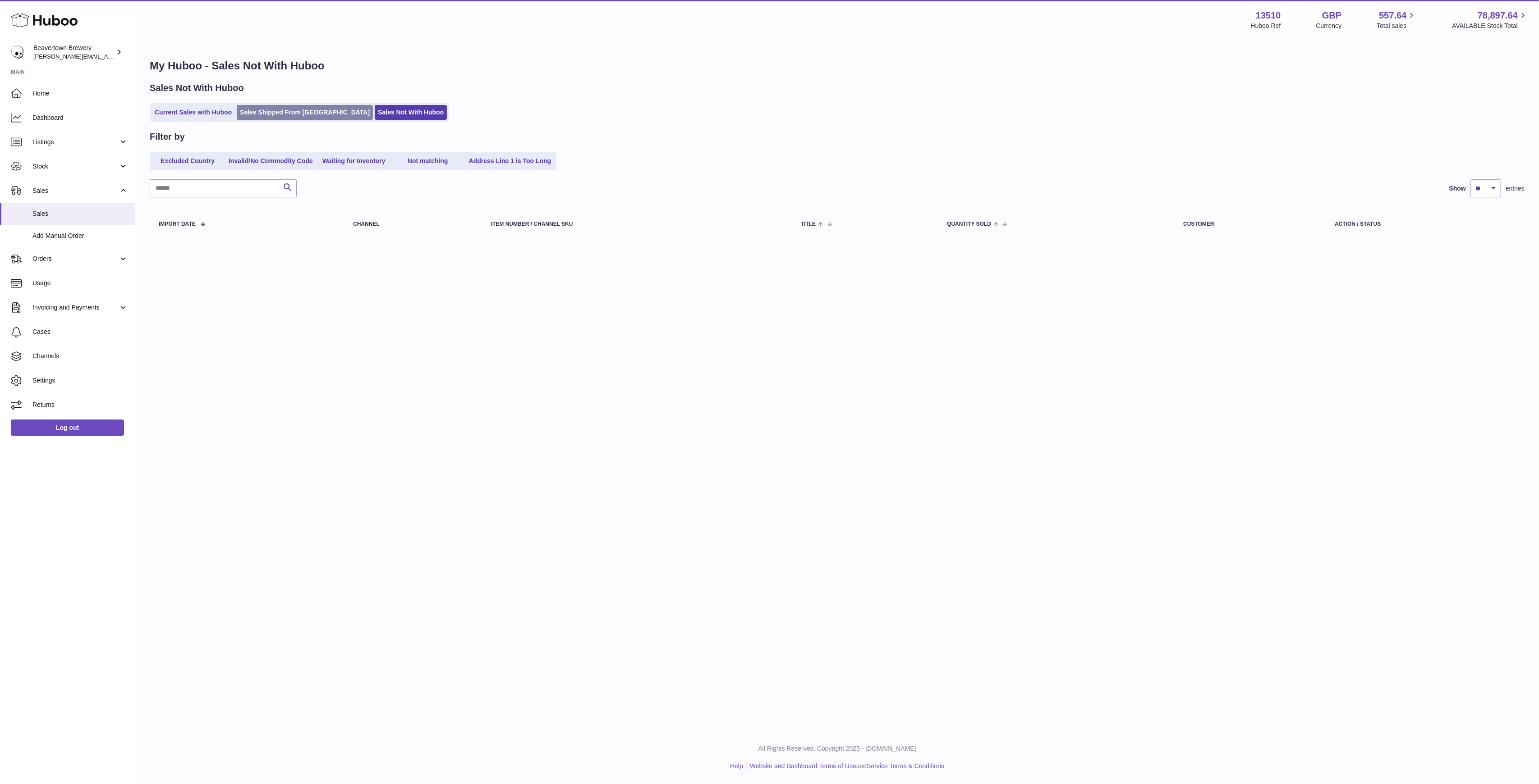
click at [297, 117] on link "Sales Shipped From [GEOGRAPHIC_DATA]" at bounding box center [305, 112] width 136 height 15
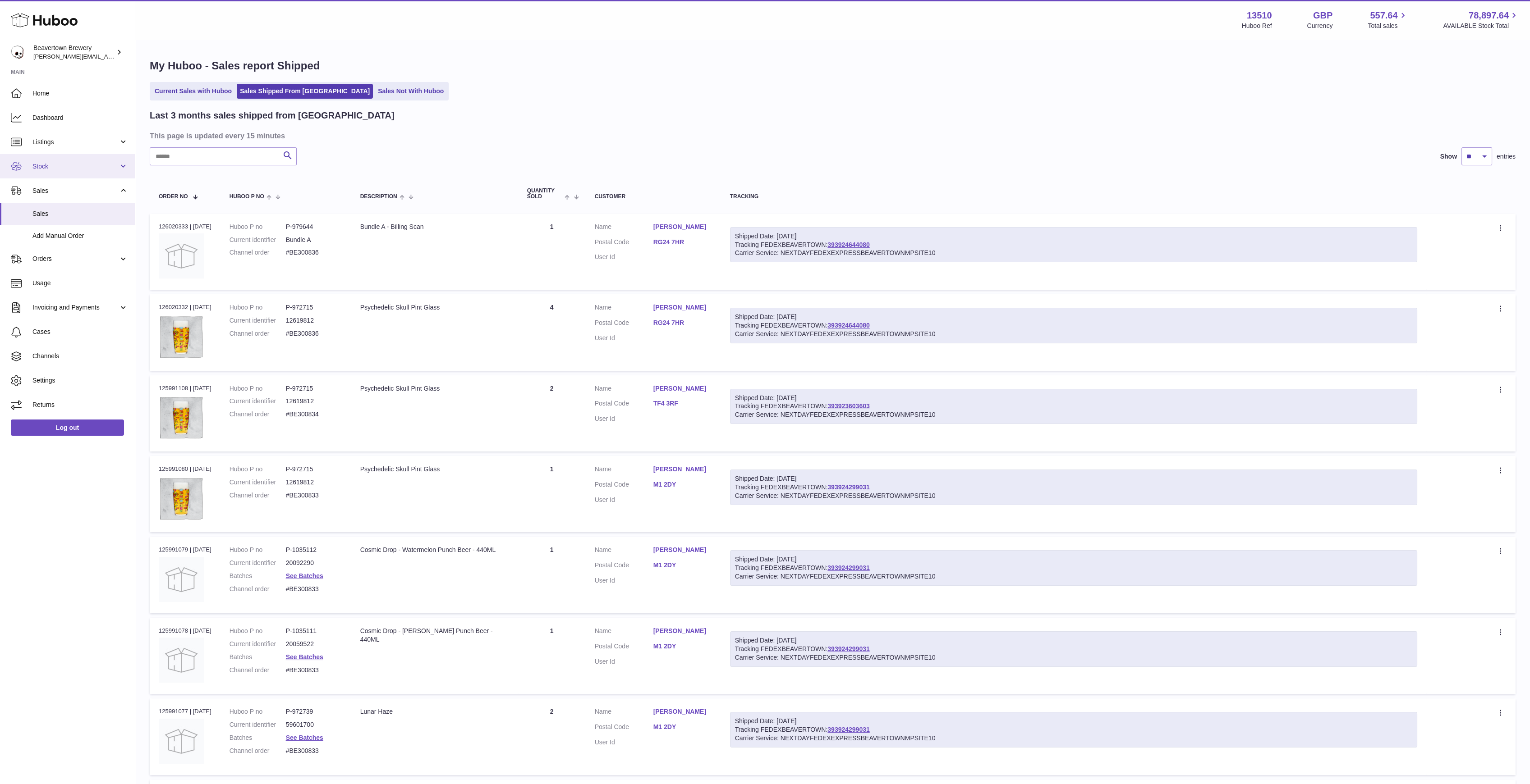
click at [41, 157] on link "Stock" at bounding box center [68, 166] width 135 height 24
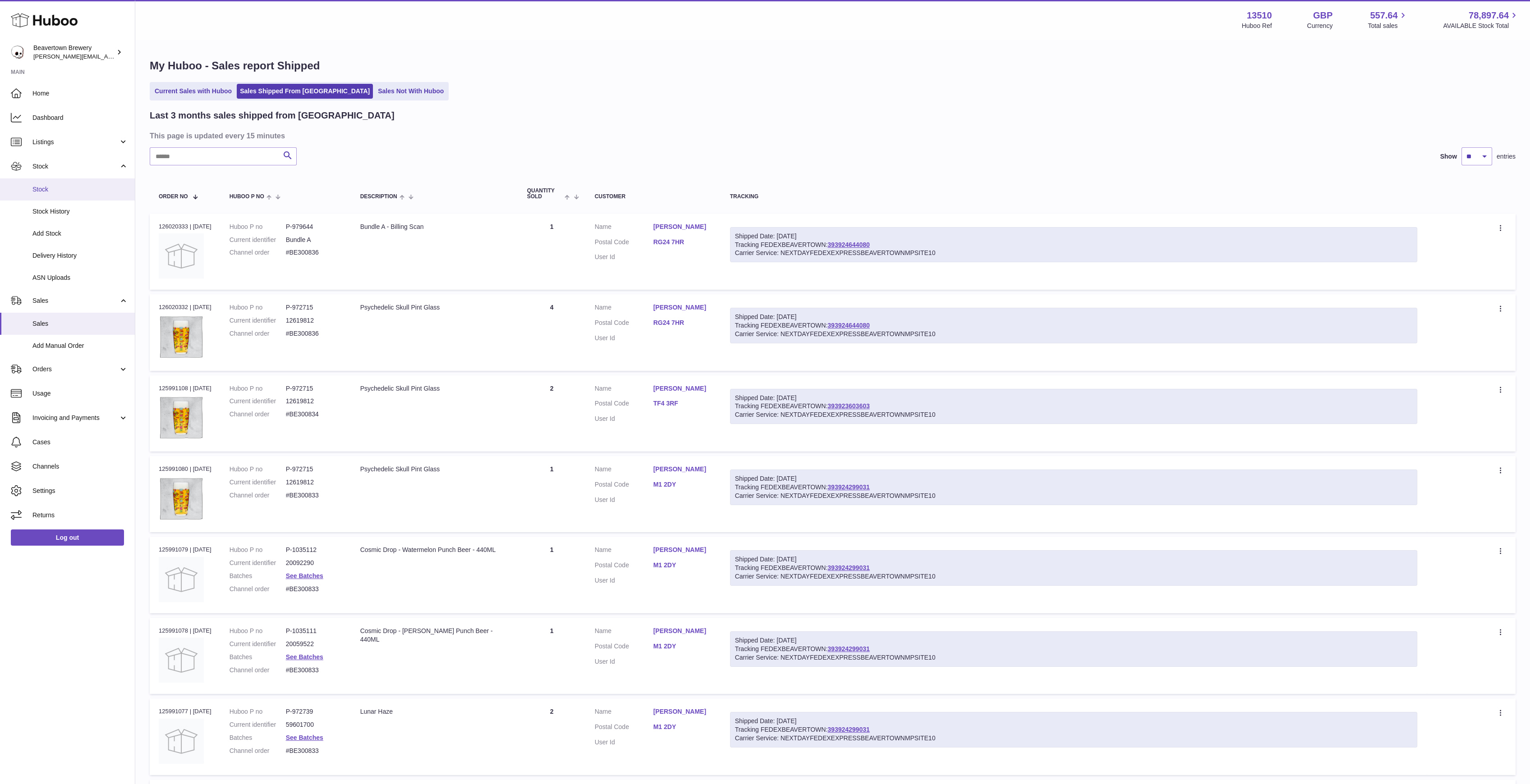
click at [58, 188] on span "Stock" at bounding box center [80, 189] width 96 height 8
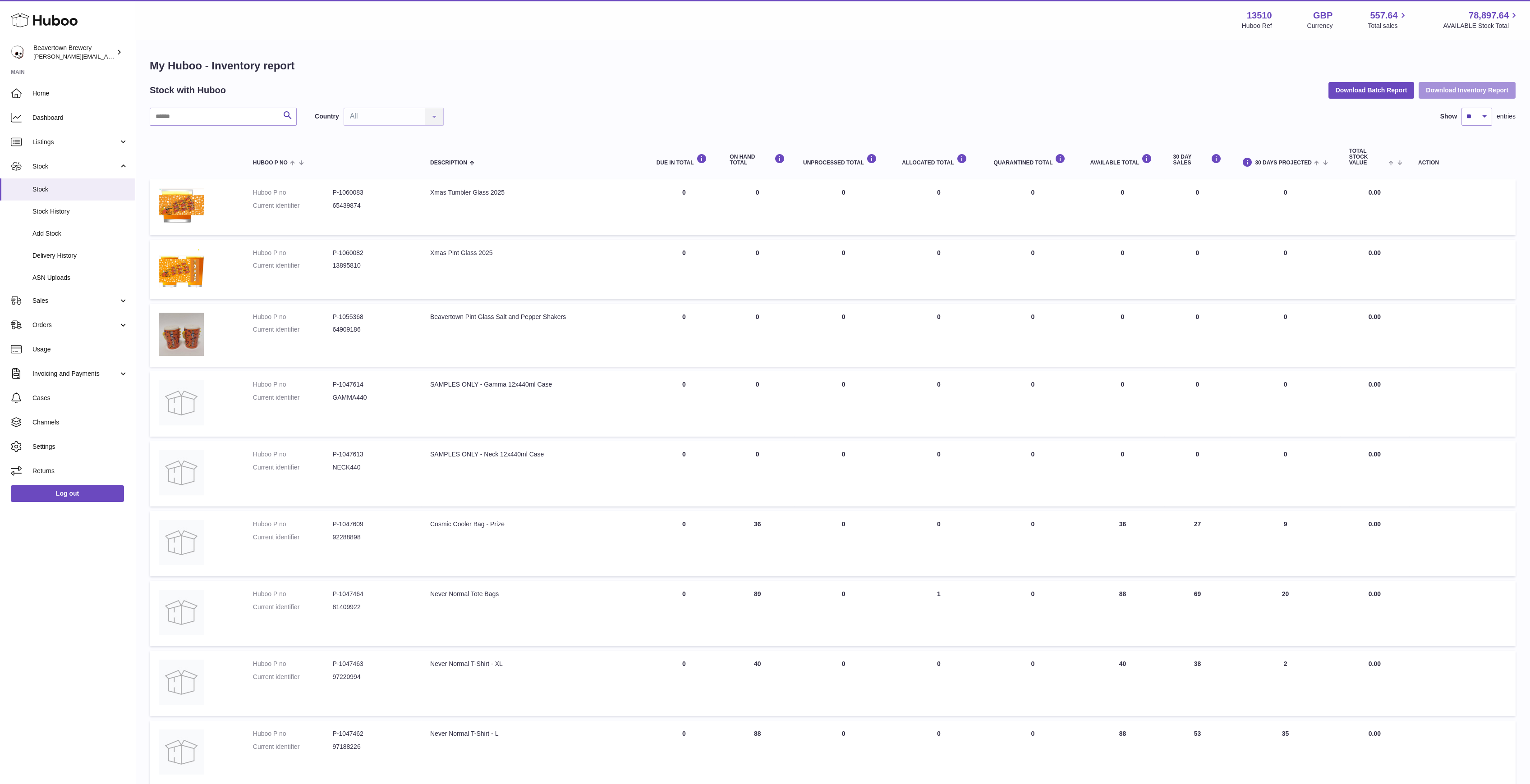
click at [1439, 87] on button "Download Inventory Report" at bounding box center [1467, 90] width 97 height 16
click at [1347, 93] on button "Download Batch Report" at bounding box center [1372, 90] width 86 height 16
